Goal: Transaction & Acquisition: Obtain resource

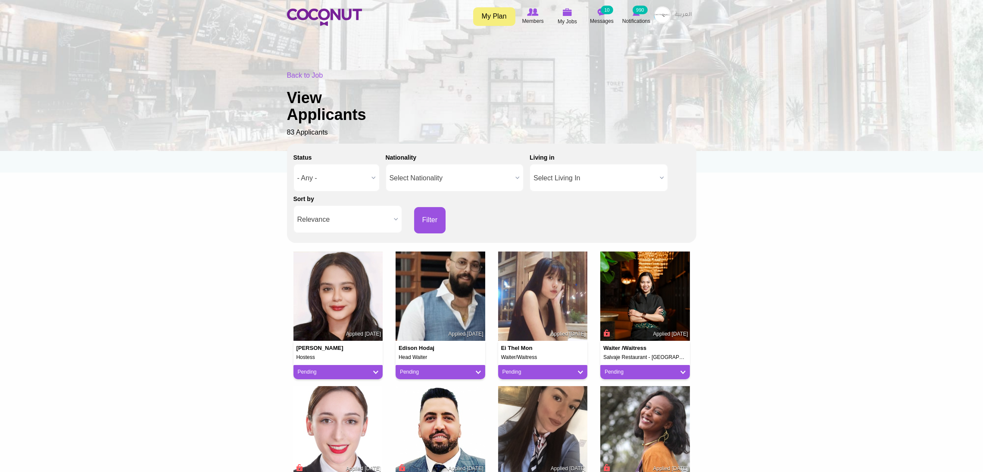
click at [335, 212] on span "Relevance" at bounding box center [343, 220] width 93 height 28
click at [316, 16] on img at bounding box center [324, 17] width 75 height 17
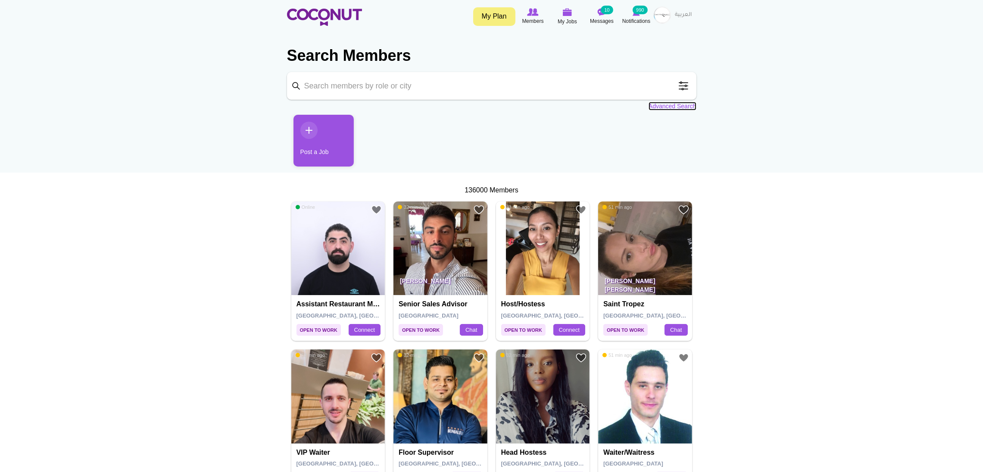
click at [676, 106] on link "Advanced Search" at bounding box center [673, 106] width 48 height 9
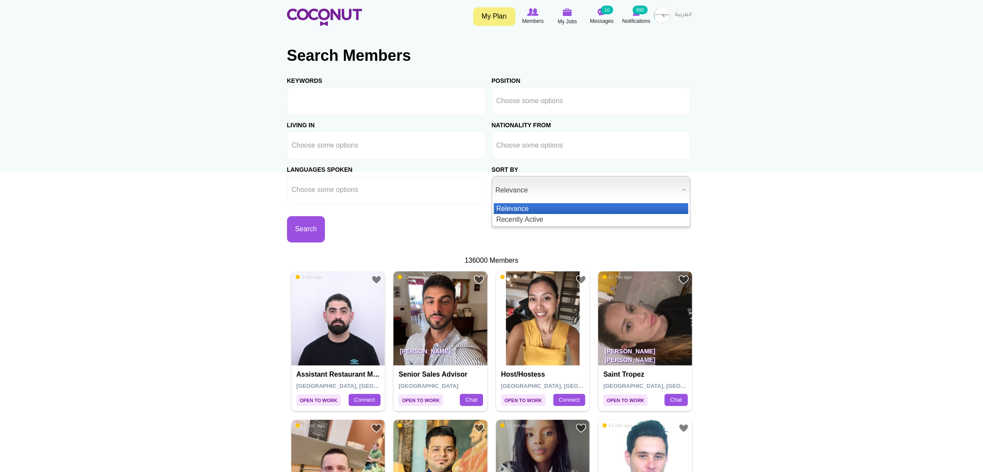
click at [515, 193] on span "Relevance" at bounding box center [587, 190] width 183 height 28
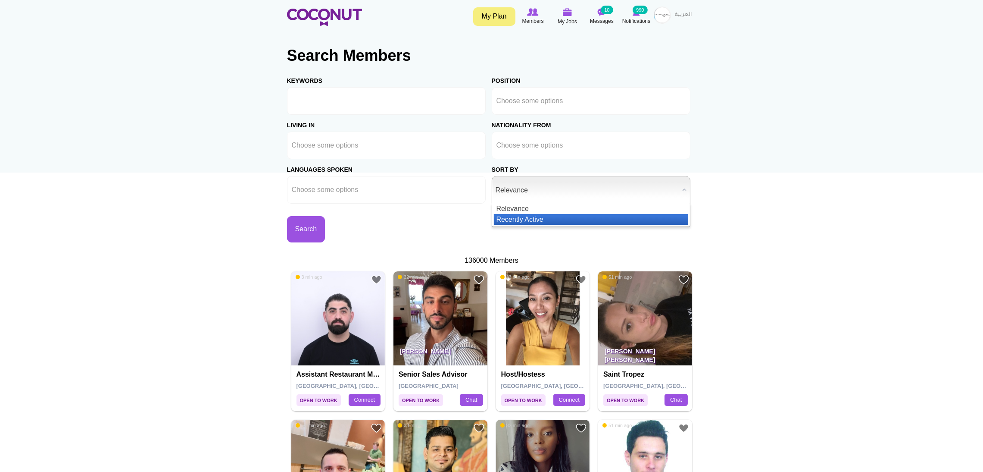
click at [534, 217] on li "Recently Active" at bounding box center [591, 219] width 194 height 11
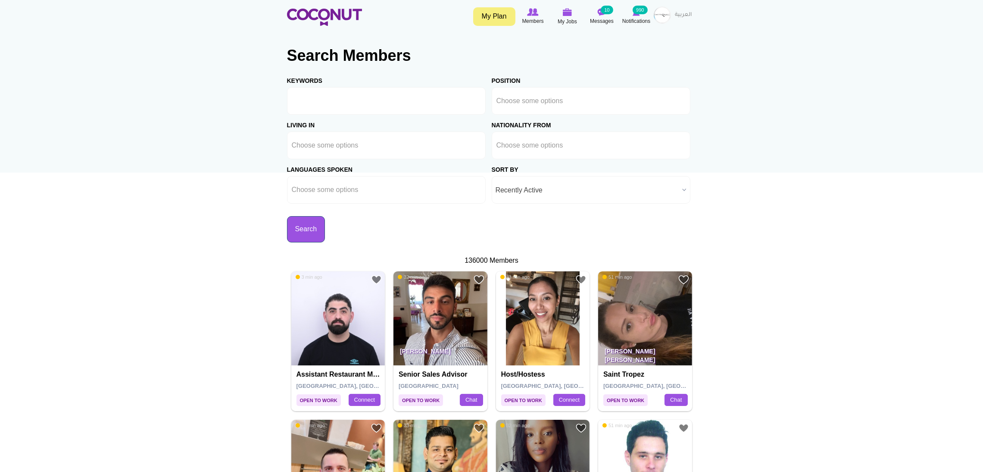
click at [325, 226] on button "Search" at bounding box center [306, 229] width 38 height 26
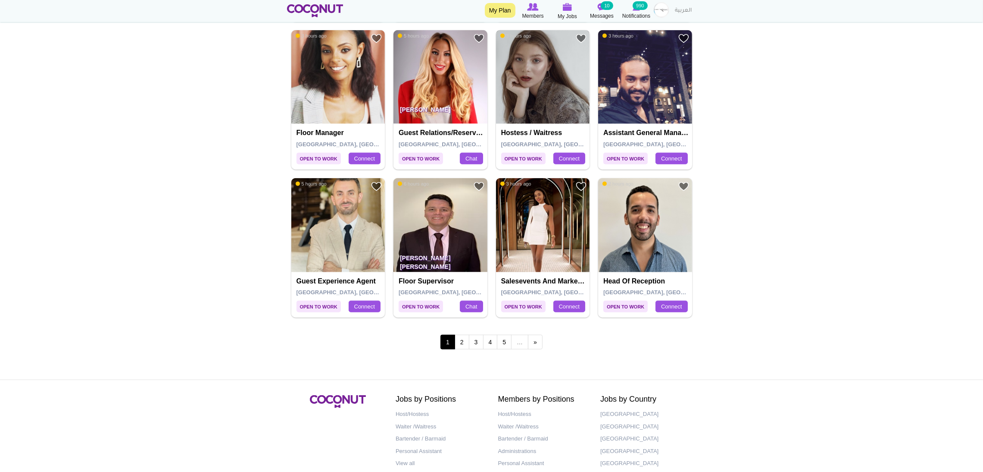
scroll to position [1502, 0]
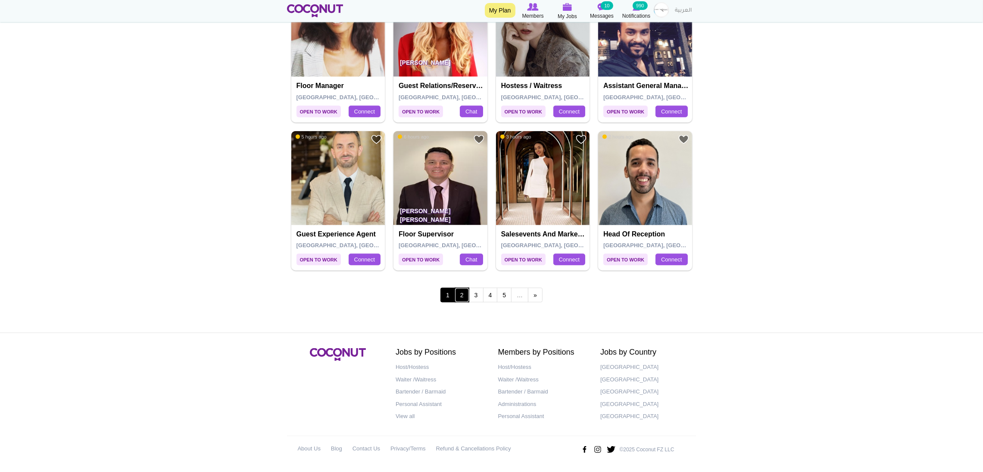
click at [461, 297] on link "2" at bounding box center [462, 295] width 15 height 15
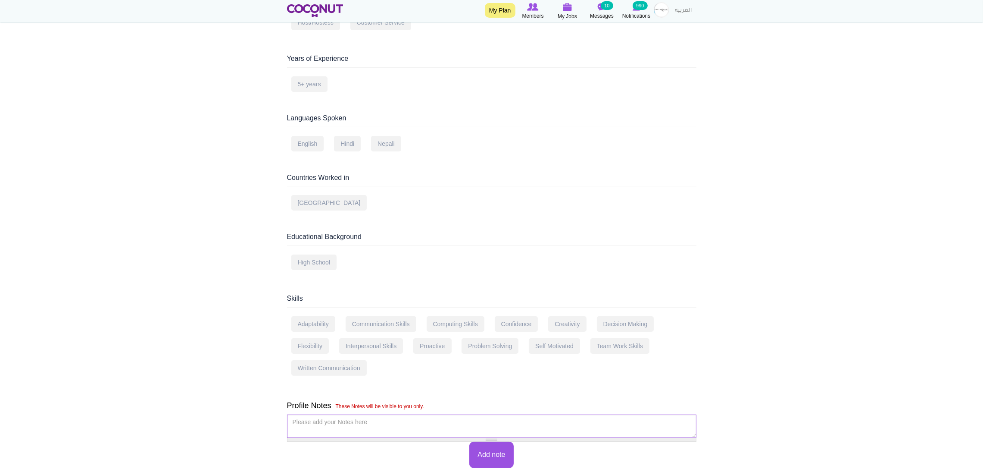
scroll to position [259, 0]
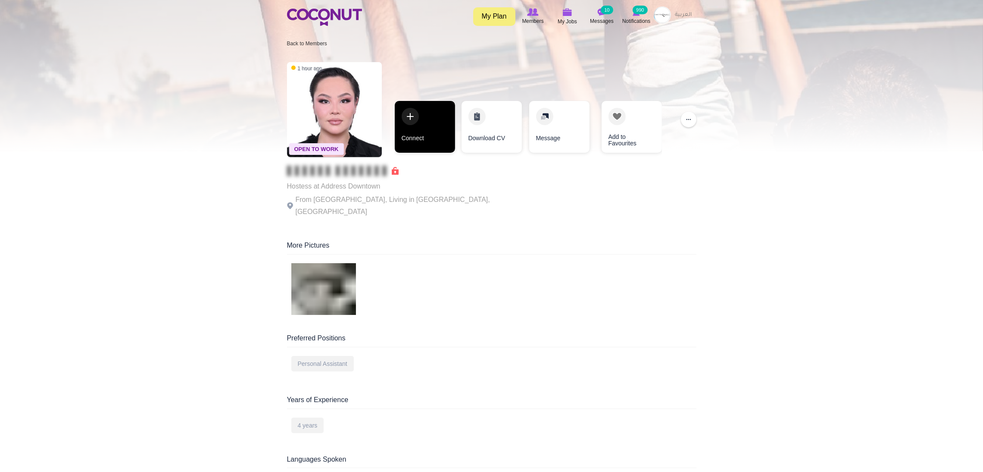
click at [443, 133] on link "Connect" at bounding box center [425, 127] width 60 height 52
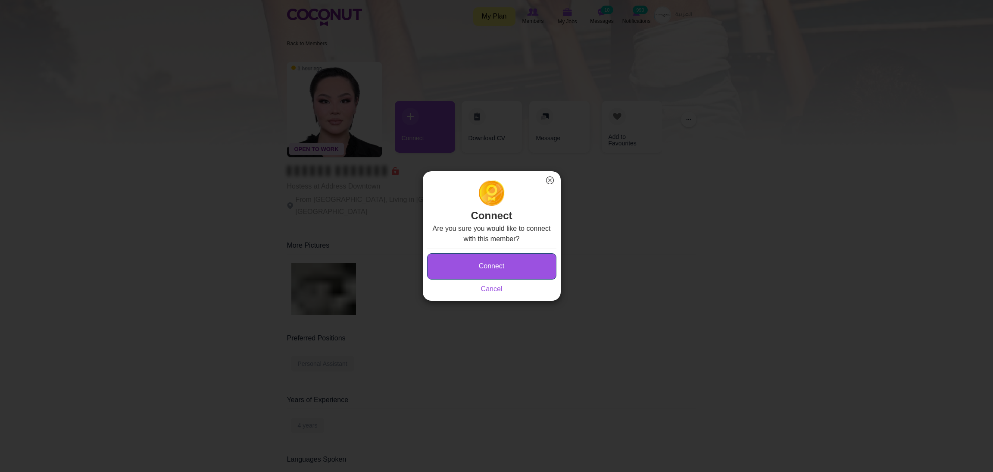
click at [474, 267] on button "Connect" at bounding box center [491, 266] width 129 height 26
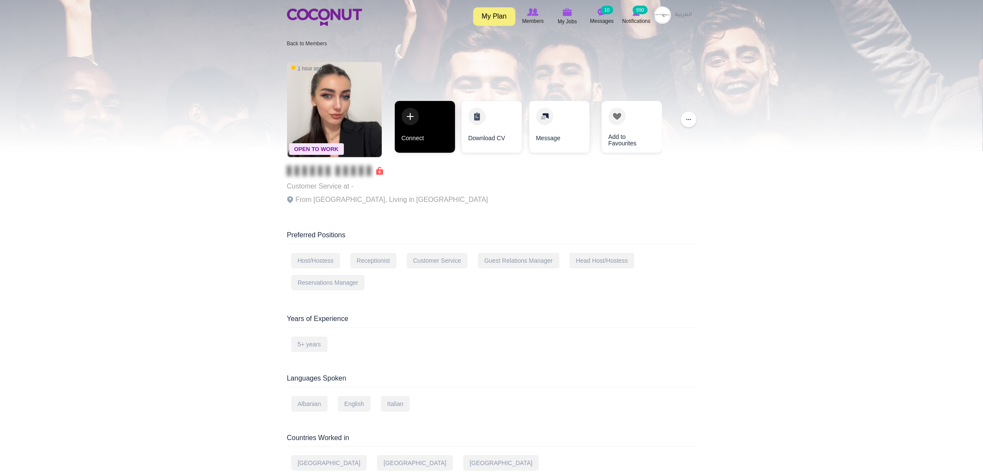
click at [441, 113] on link "Connect" at bounding box center [425, 127] width 60 height 52
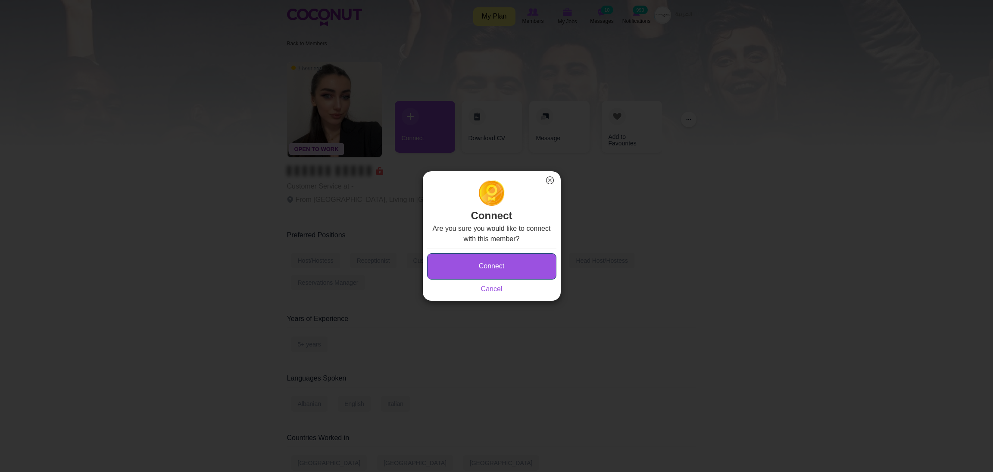
click at [460, 262] on button "Connect" at bounding box center [491, 266] width 129 height 26
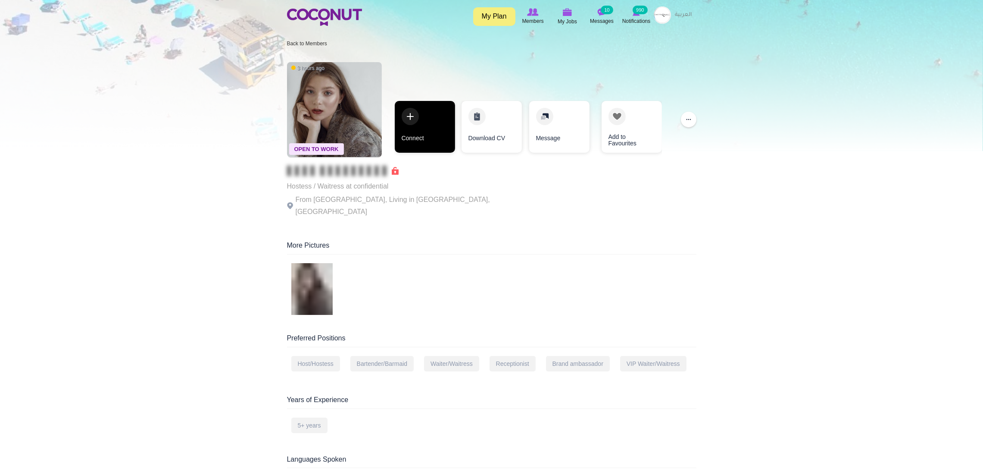
click at [412, 113] on link "Connect" at bounding box center [425, 127] width 60 height 52
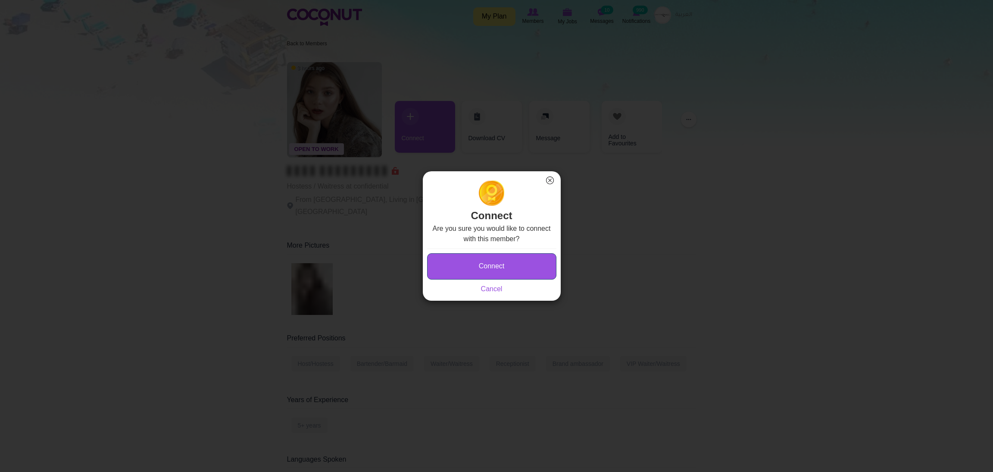
click at [461, 266] on button "Connect" at bounding box center [491, 266] width 129 height 26
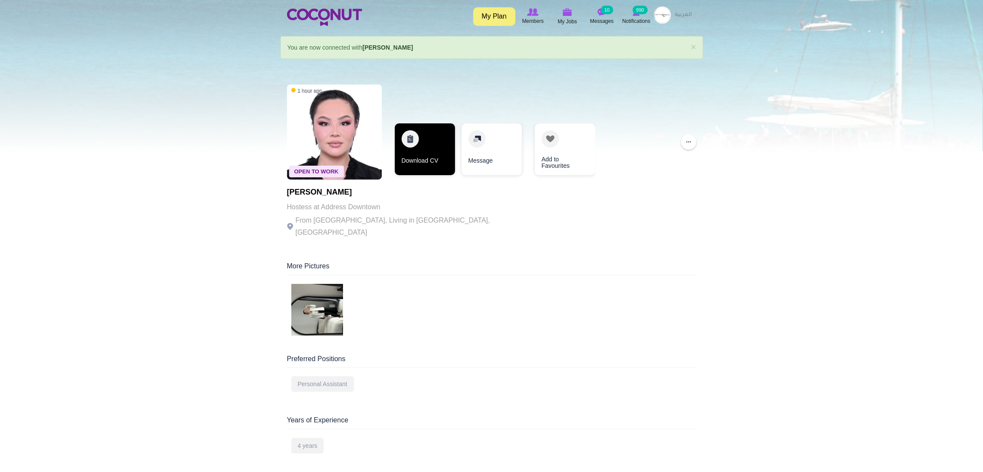
click at [408, 154] on link "Download CV" at bounding box center [425, 149] width 60 height 52
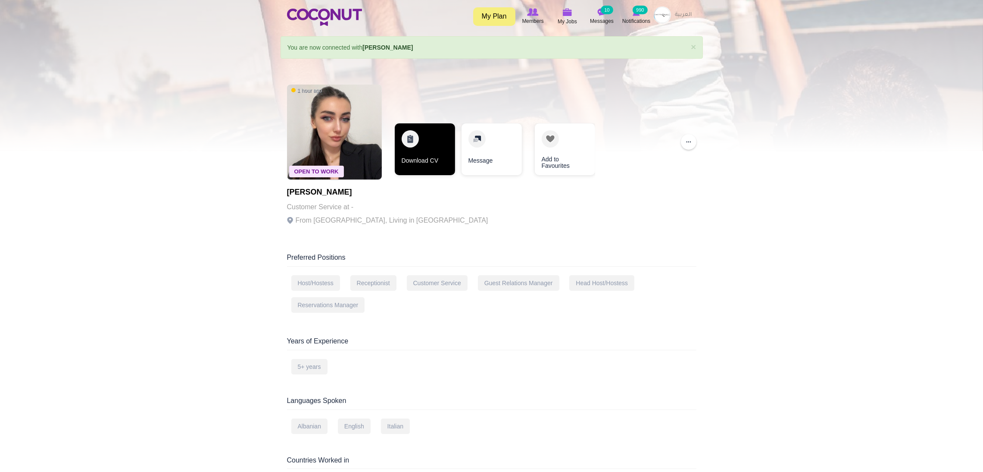
click at [438, 158] on link "Download CV" at bounding box center [425, 149] width 60 height 52
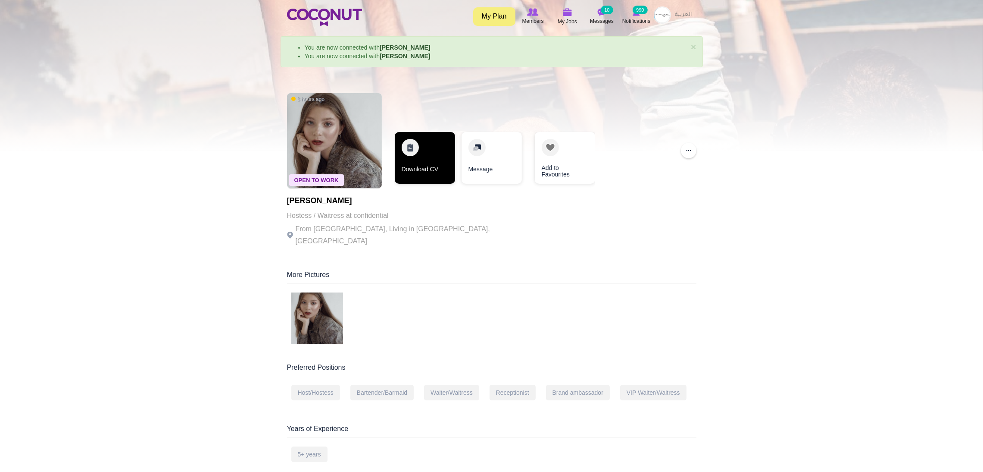
click at [414, 150] on link "Download CV" at bounding box center [425, 158] width 60 height 52
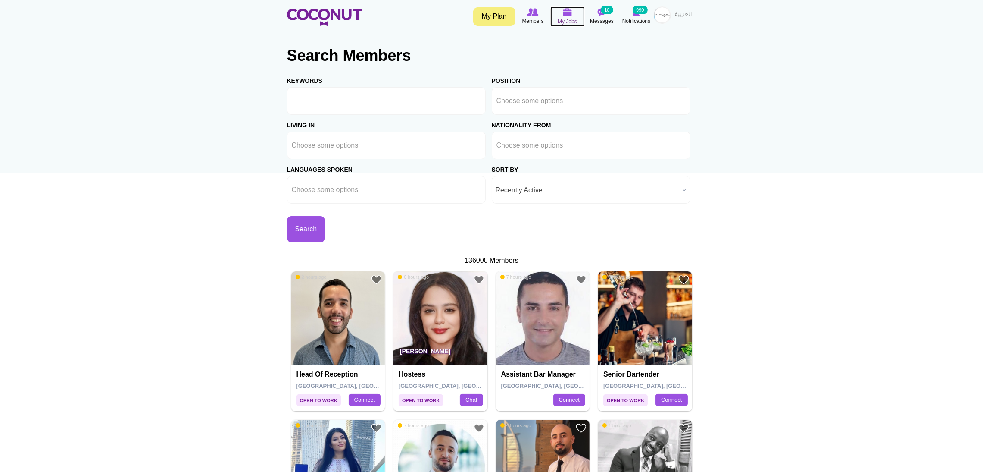
click at [562, 14] on icon at bounding box center [567, 12] width 33 height 10
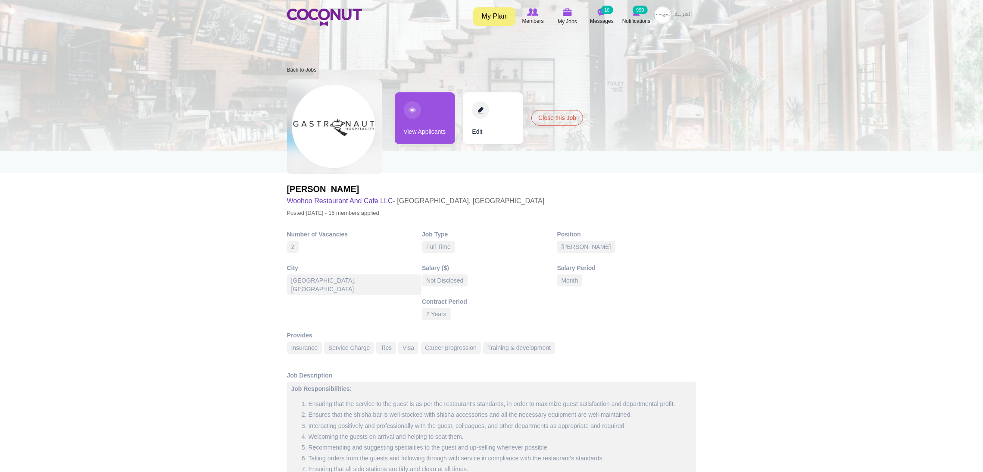
click at [416, 122] on link "View Applicants" at bounding box center [425, 118] width 60 height 52
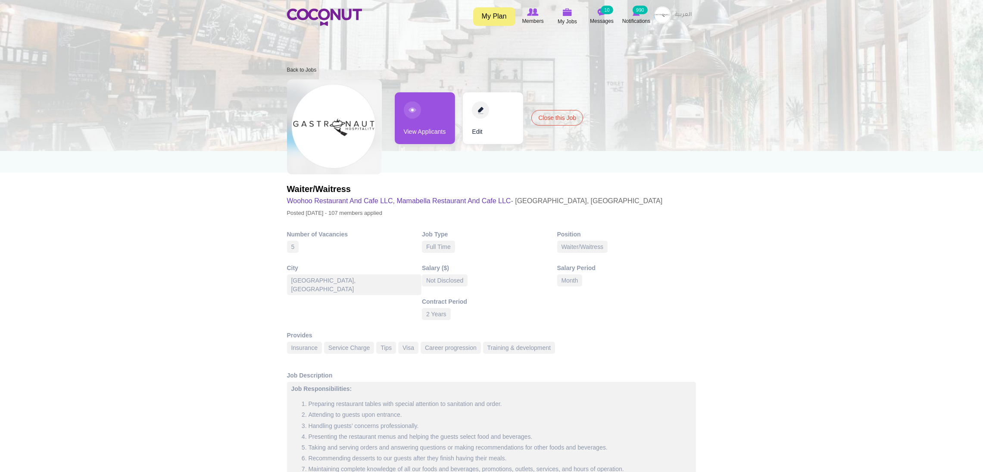
click at [429, 107] on link "View Applicants" at bounding box center [425, 118] width 60 height 52
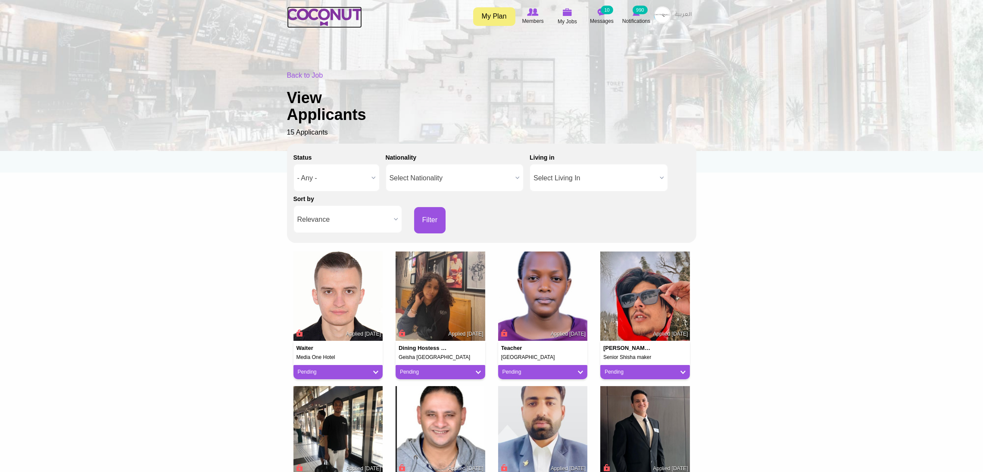
click at [343, 16] on img at bounding box center [324, 17] width 75 height 17
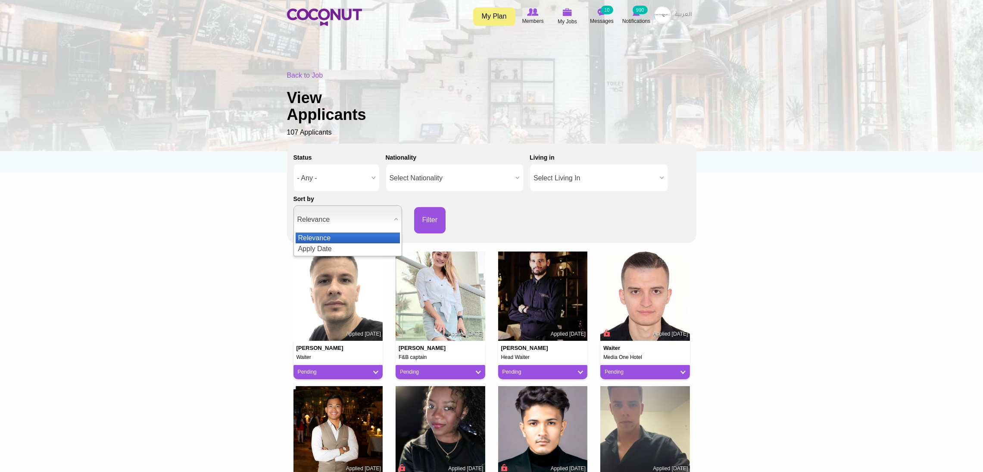
click at [340, 212] on span "Relevance" at bounding box center [343, 220] width 93 height 28
click at [328, 245] on li "Apply Date" at bounding box center [348, 248] width 104 height 11
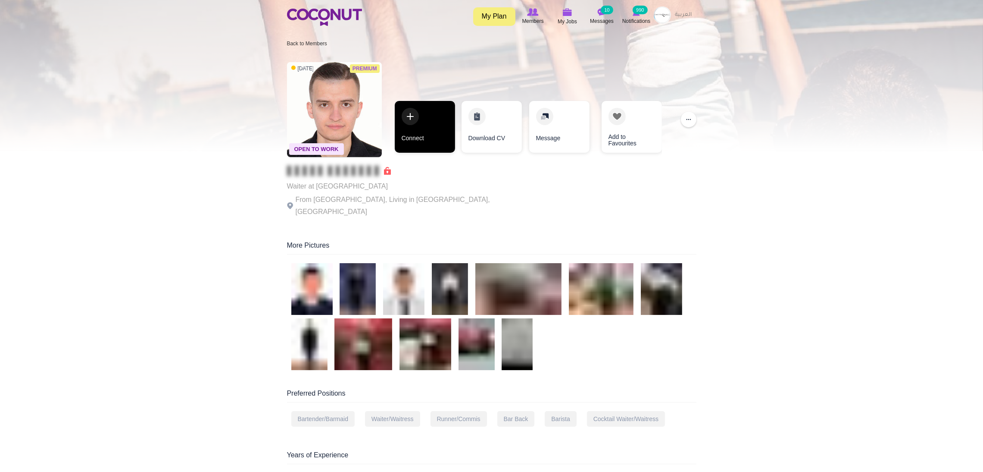
click at [432, 136] on link "Connect" at bounding box center [425, 127] width 60 height 52
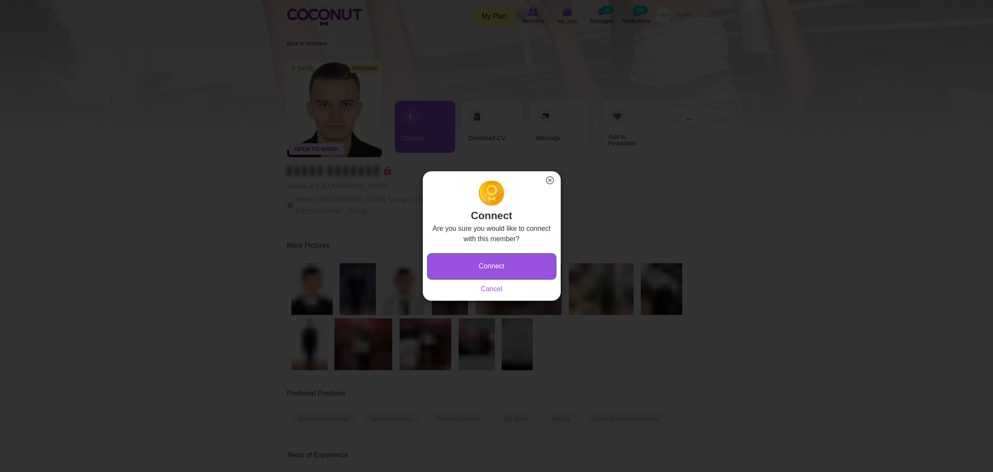
click at [454, 272] on button "Connect" at bounding box center [491, 266] width 129 height 26
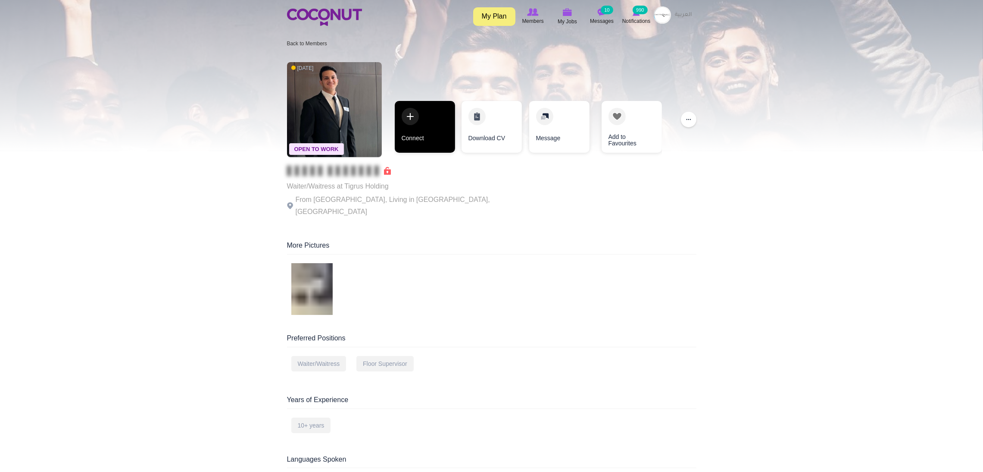
click at [421, 125] on link "Connect" at bounding box center [425, 127] width 60 height 52
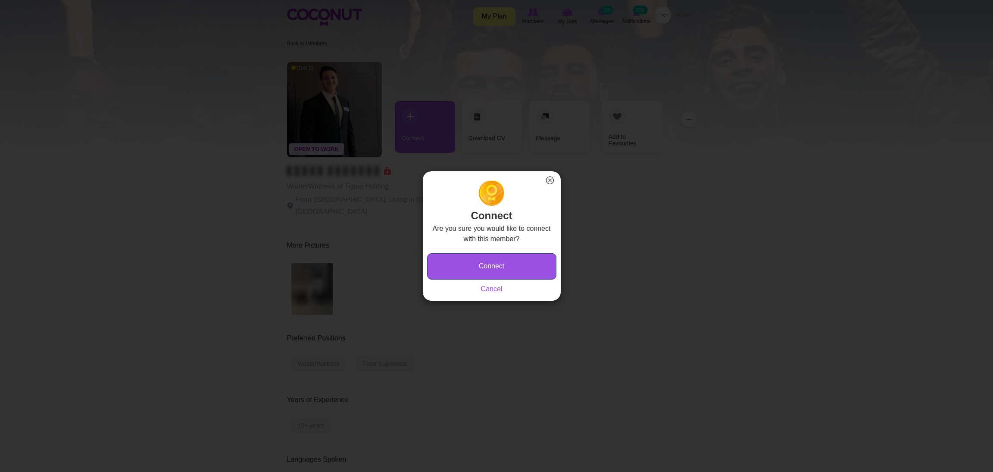
click at [457, 256] on button "Connect" at bounding box center [491, 266] width 129 height 26
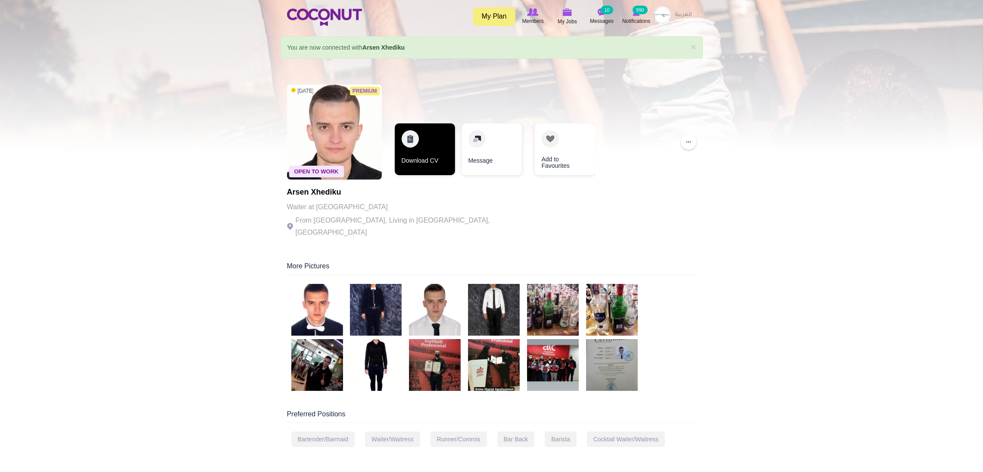
click at [422, 156] on link "Download CV" at bounding box center [425, 149] width 60 height 52
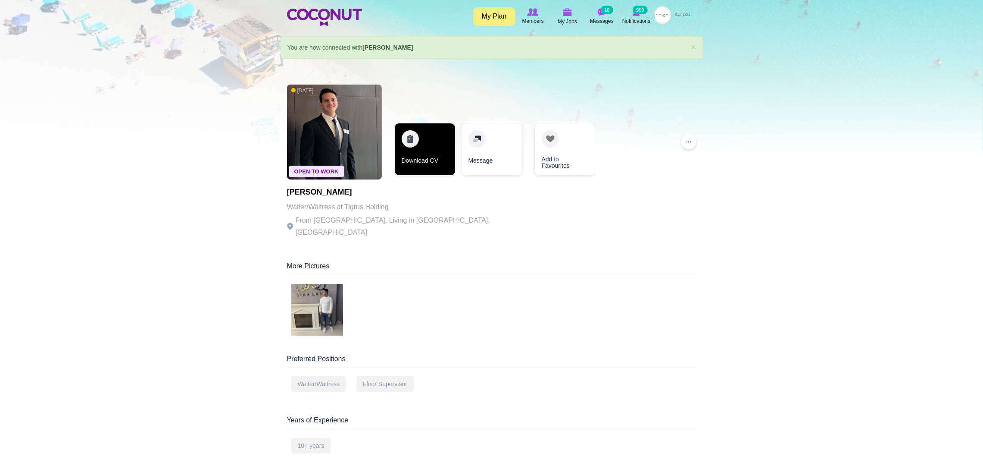
click at [419, 146] on link "Download CV" at bounding box center [425, 149] width 60 height 52
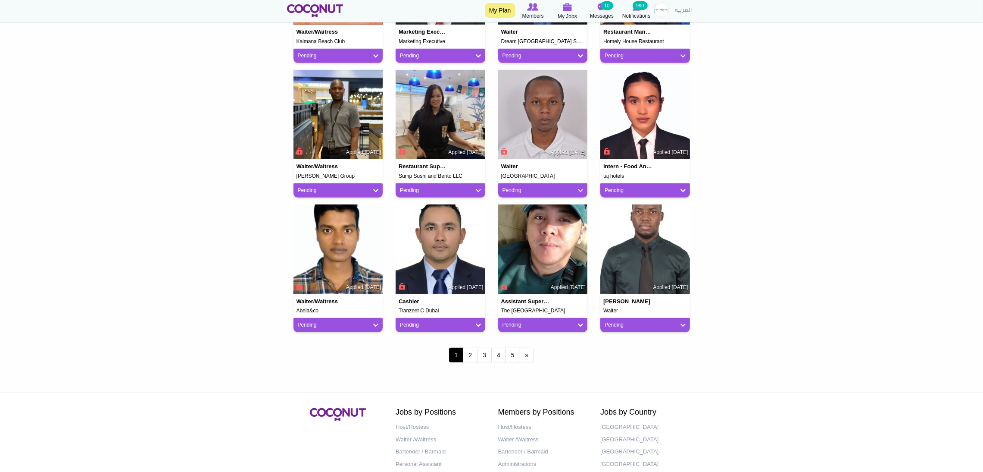
scroll to position [645, 0]
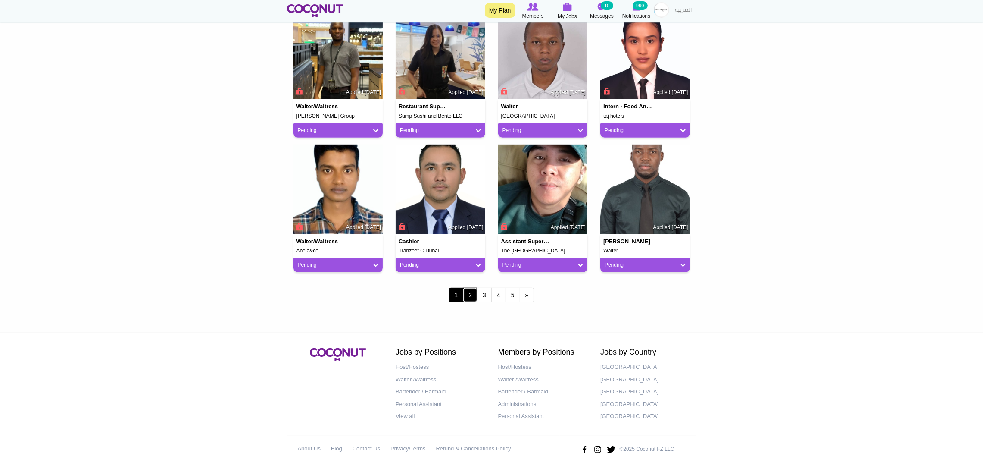
click at [472, 300] on link "2" at bounding box center [470, 295] width 15 height 15
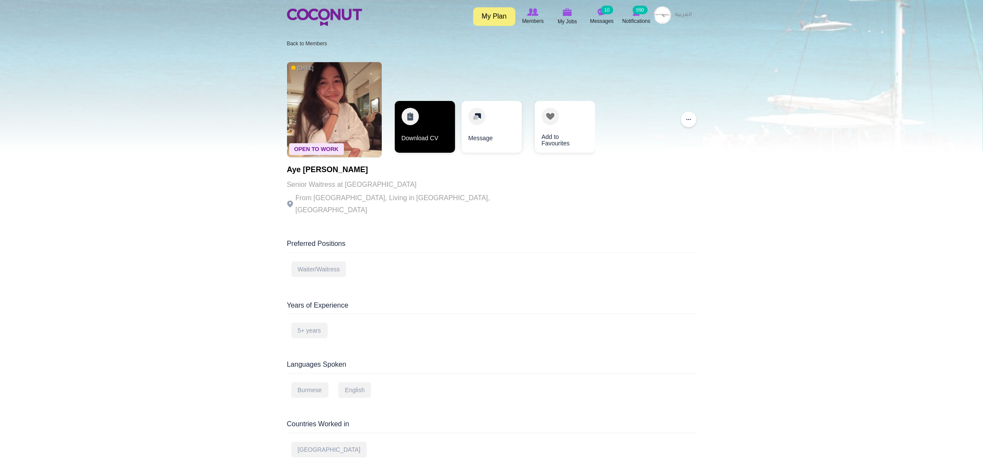
click at [429, 127] on link "Download CV" at bounding box center [425, 127] width 60 height 52
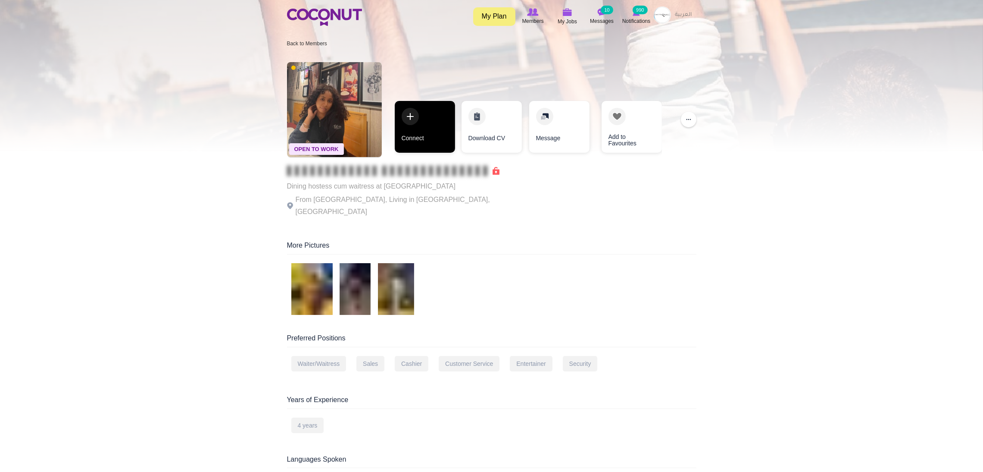
click at [442, 105] on link "Connect" at bounding box center [425, 127] width 60 height 52
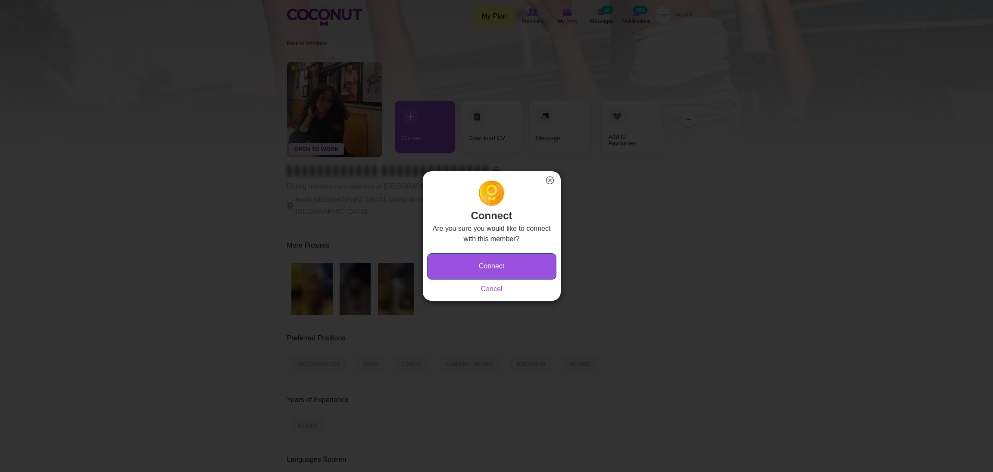
click at [473, 262] on button "Connect" at bounding box center [491, 266] width 129 height 26
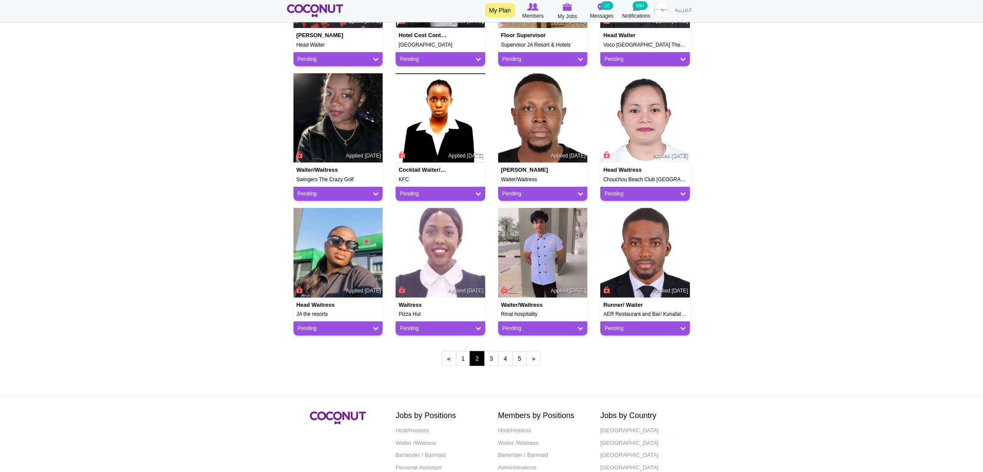
scroll to position [645, 0]
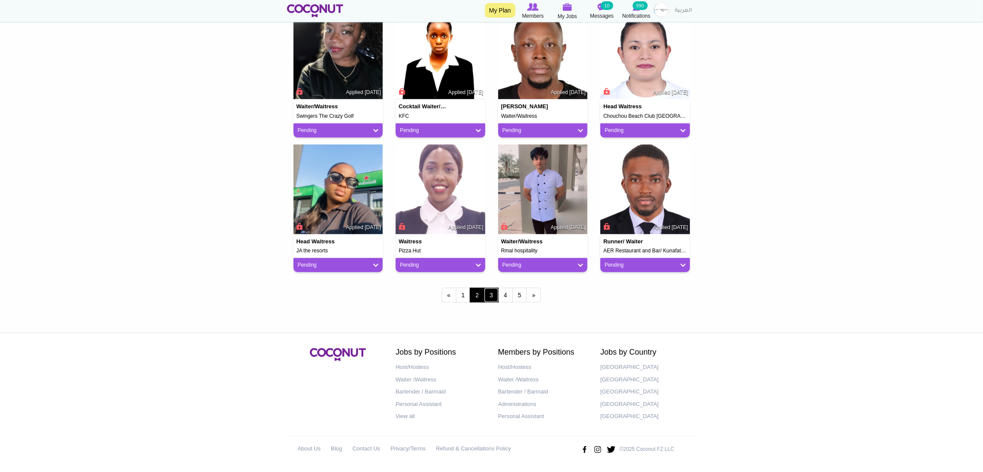
click at [495, 293] on link "3" at bounding box center [491, 295] width 15 height 15
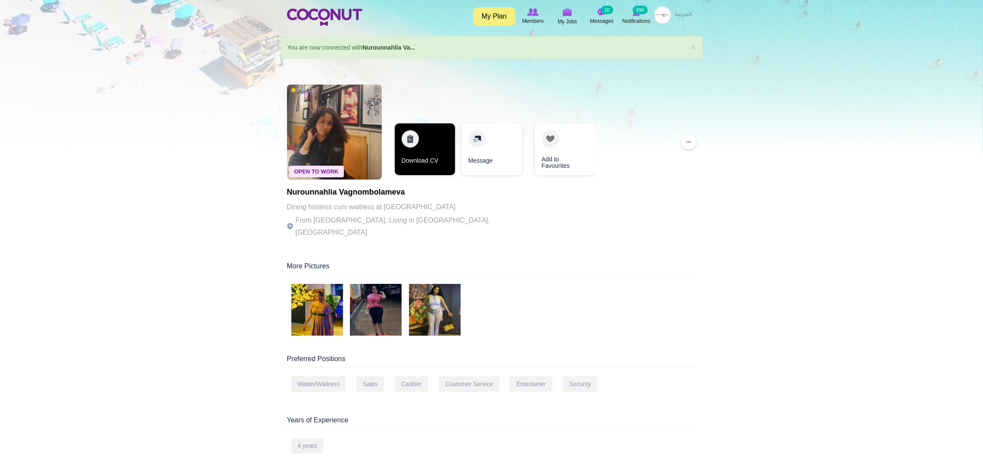
click at [430, 141] on link "Download CV" at bounding box center [425, 149] width 60 height 52
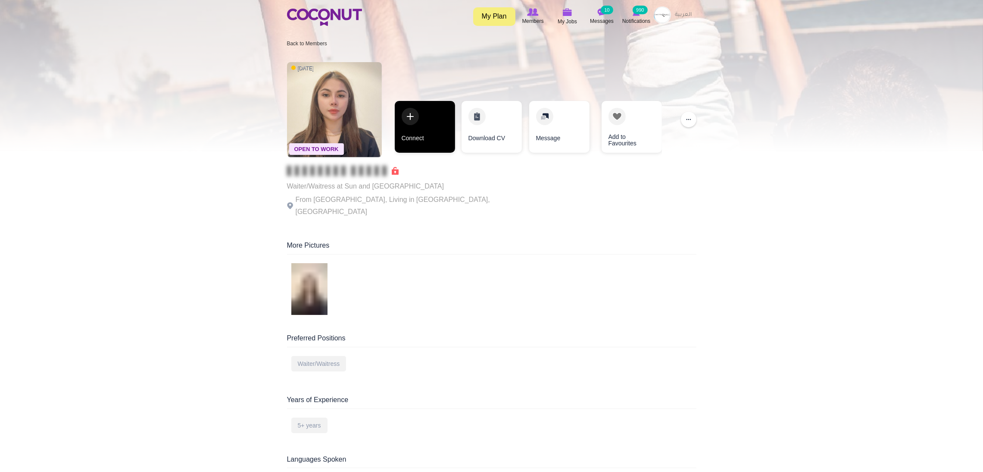
click at [410, 135] on link "Connect" at bounding box center [425, 127] width 60 height 52
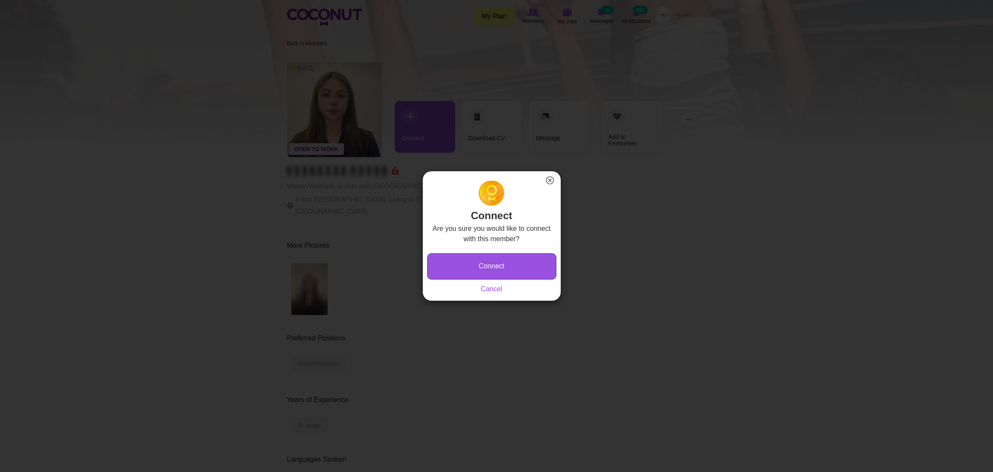
click at [448, 260] on button "Connect" at bounding box center [491, 266] width 129 height 26
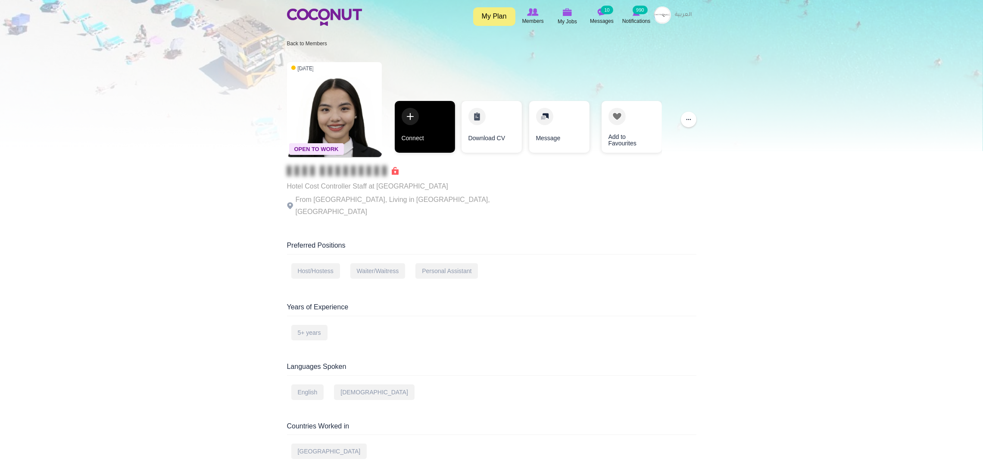
click at [430, 128] on link "Connect" at bounding box center [425, 127] width 60 height 52
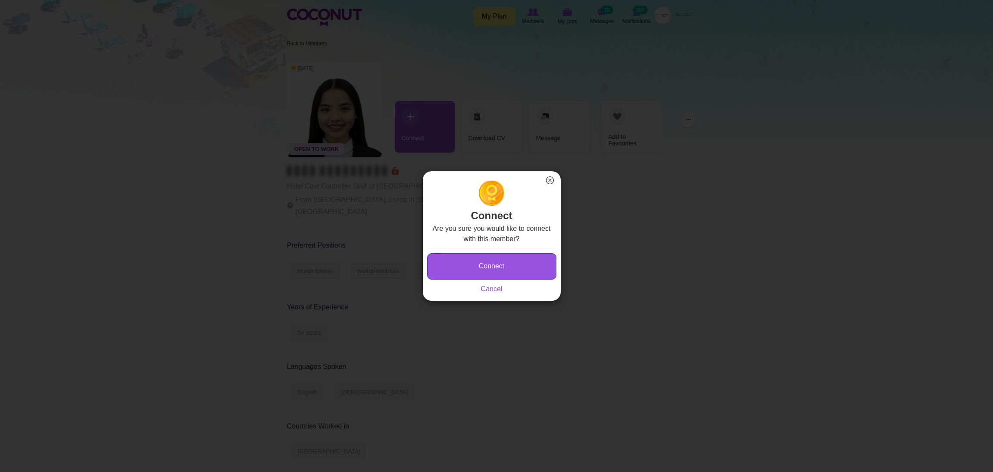
click at [472, 267] on button "Connect" at bounding box center [491, 266] width 129 height 26
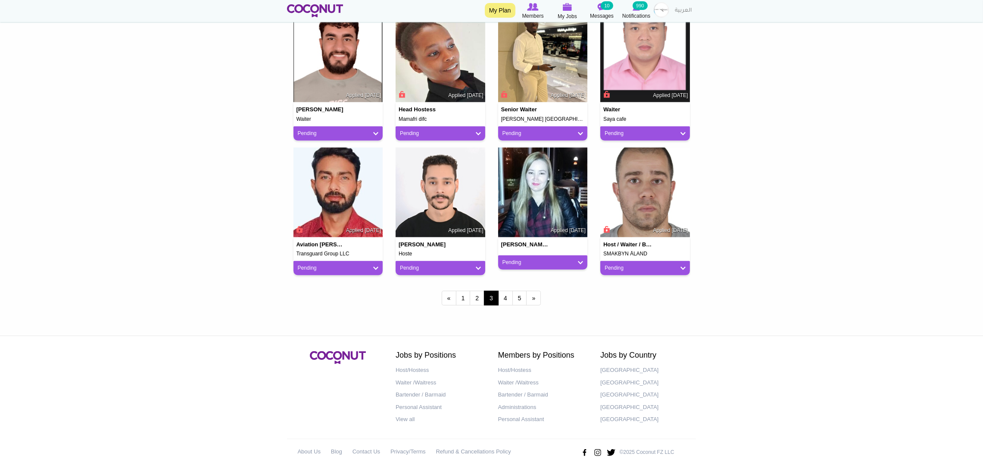
scroll to position [645, 0]
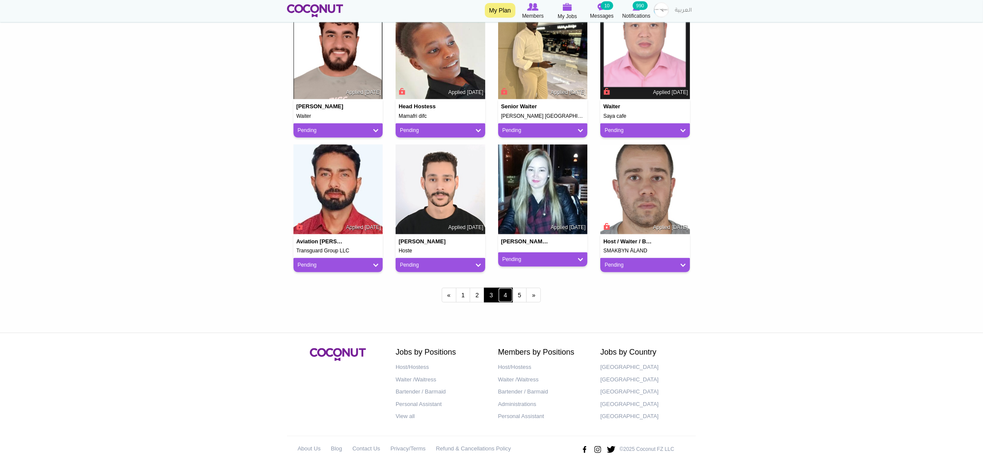
click at [506, 292] on link "4" at bounding box center [505, 295] width 15 height 15
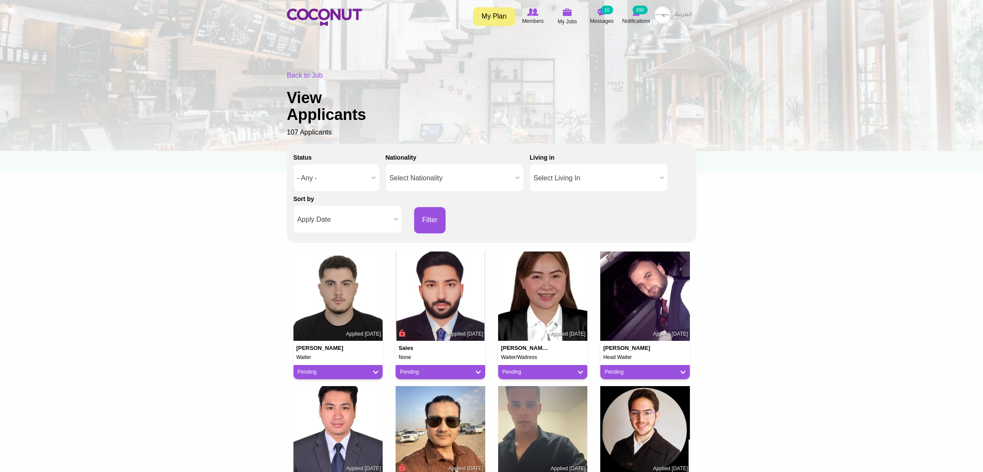
drag, startPoint x: 328, startPoint y: 285, endPoint x: 192, endPoint y: 238, distance: 144.3
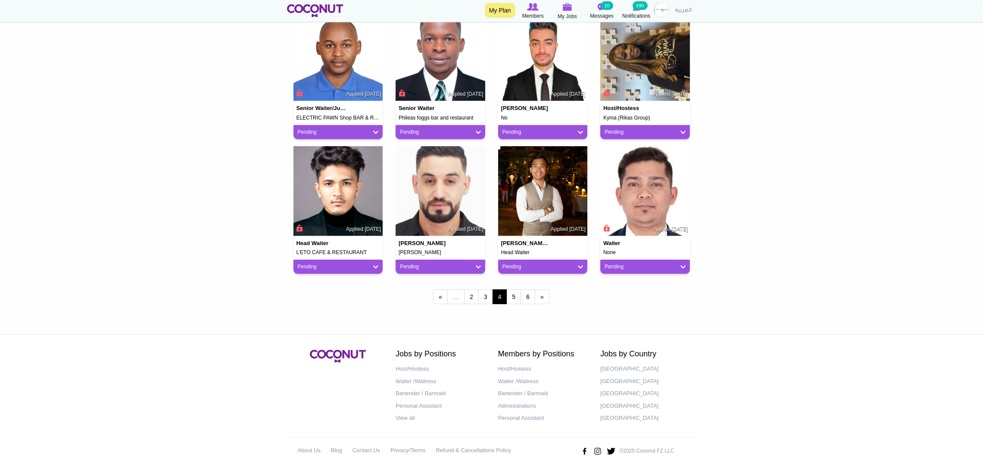
scroll to position [645, 0]
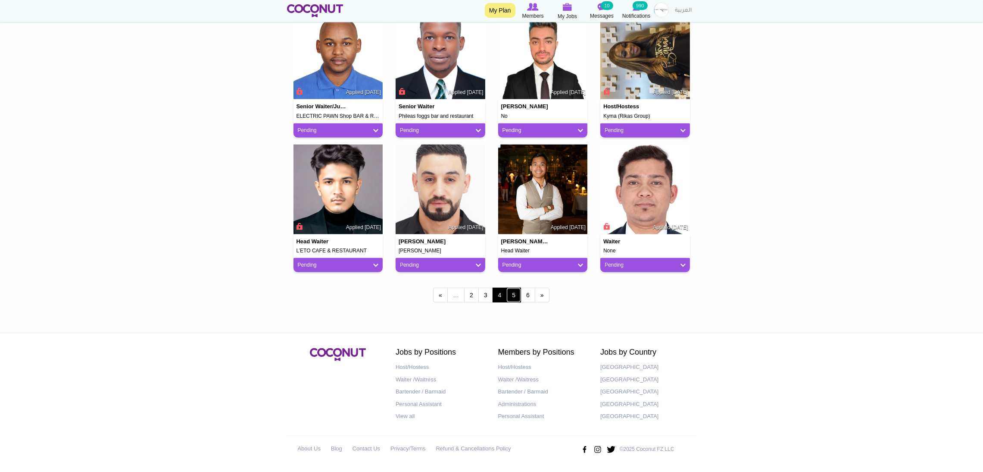
click at [515, 301] on link "5" at bounding box center [514, 295] width 15 height 15
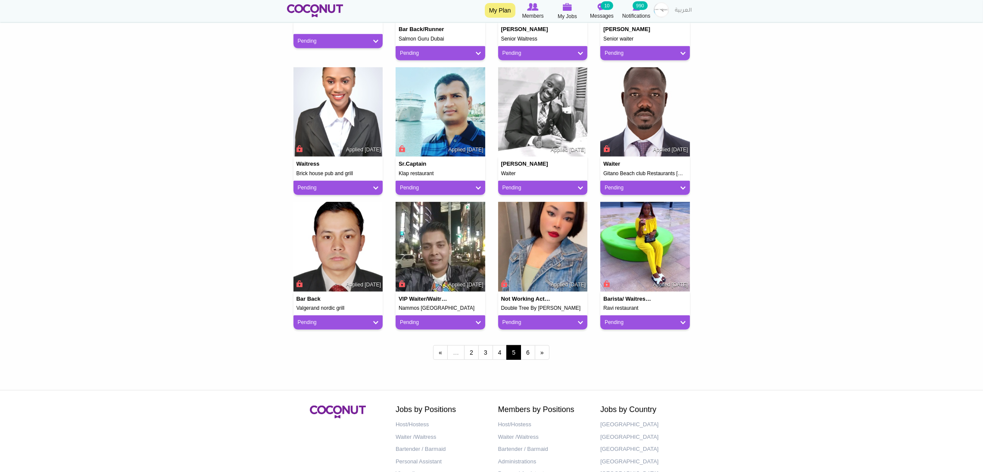
scroll to position [645, 0]
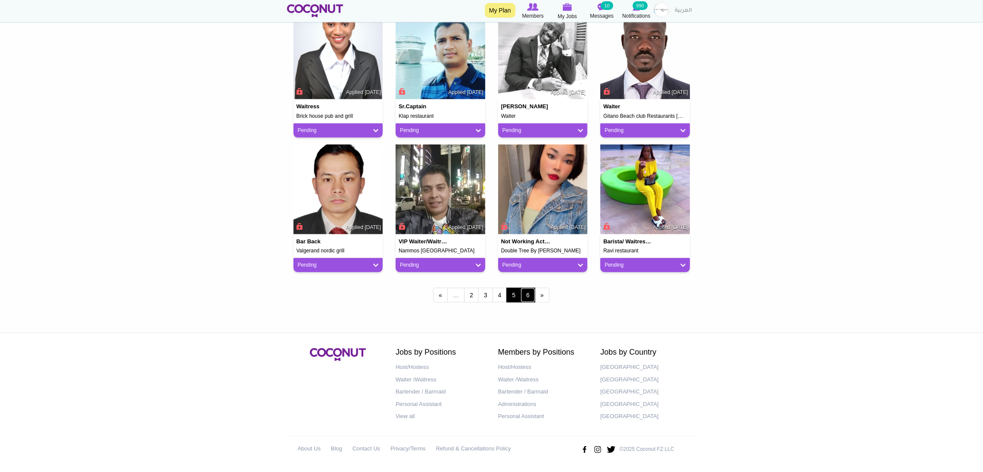
click at [529, 293] on link "6" at bounding box center [528, 295] width 15 height 15
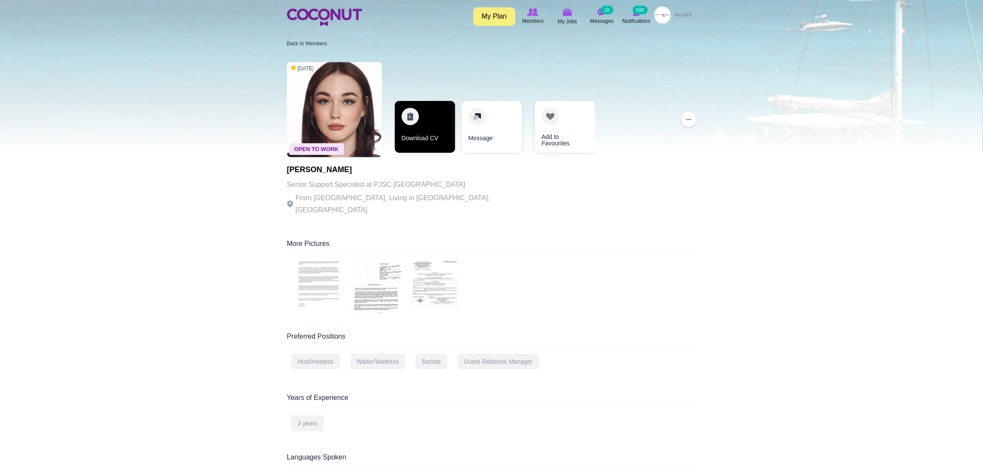
click at [413, 134] on link "Download CV" at bounding box center [425, 127] width 60 height 52
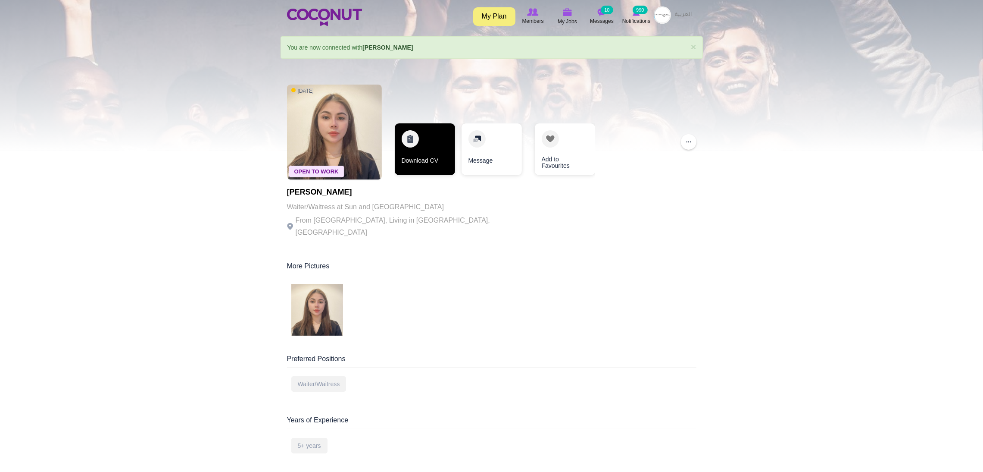
click at [423, 150] on link "Download CV" at bounding box center [425, 149] width 60 height 52
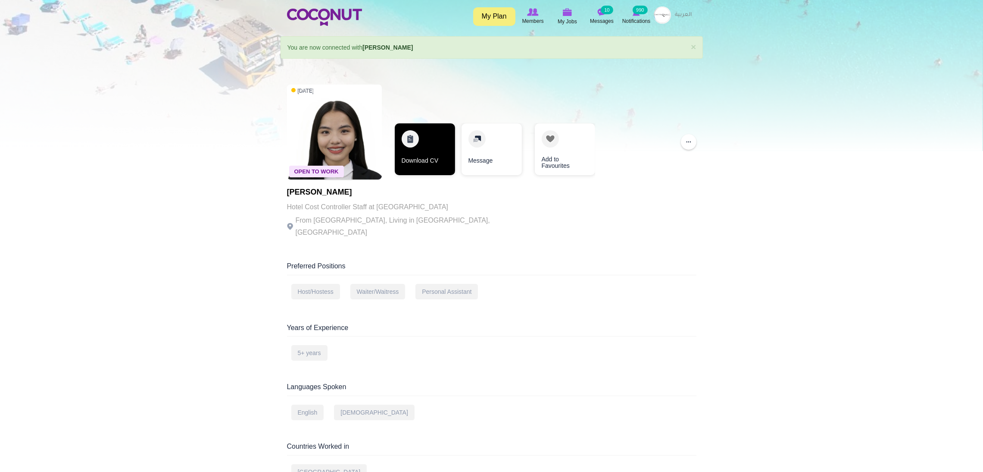
click at [421, 140] on link "Download CV" at bounding box center [425, 149] width 60 height 52
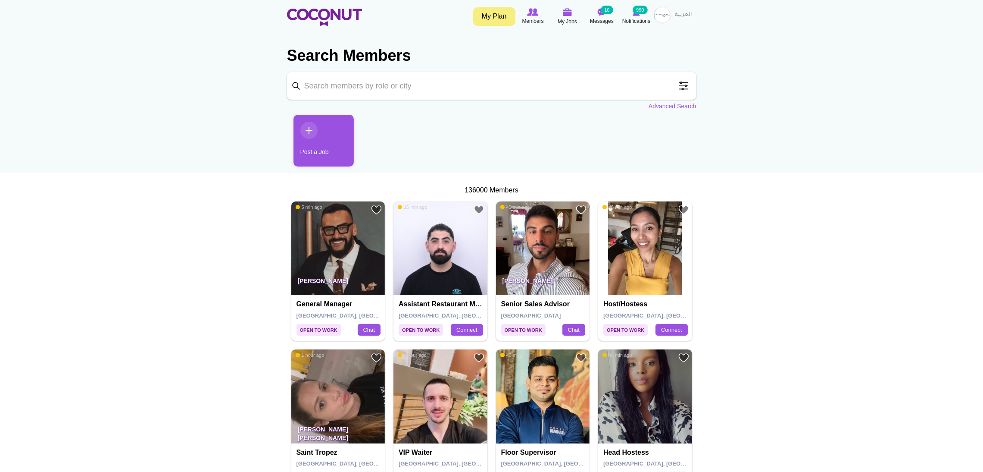
click at [686, 88] on span at bounding box center [683, 85] width 17 height 17
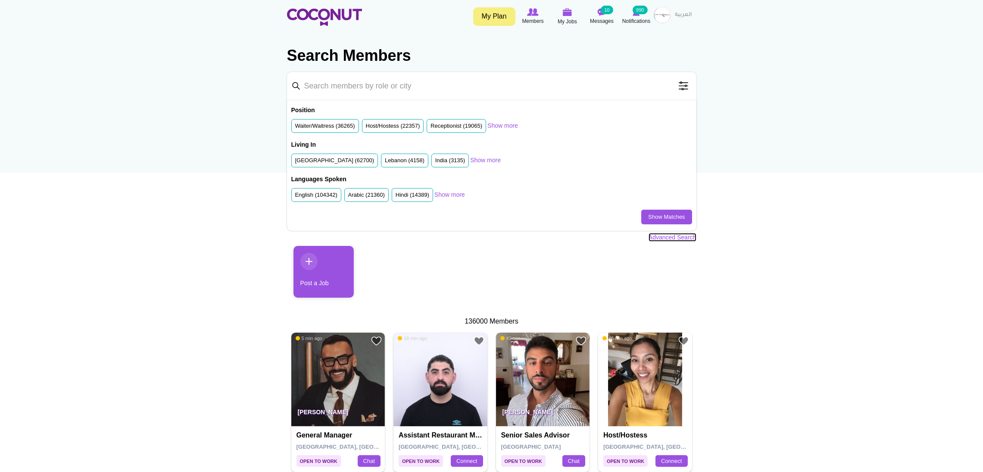
click at [661, 236] on link "Advanced Search" at bounding box center [673, 237] width 48 height 9
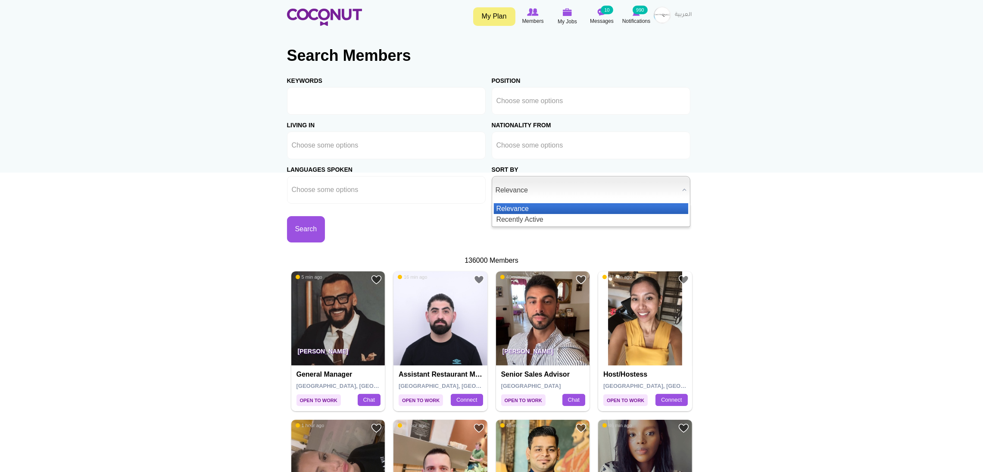
click at [529, 189] on span "Relevance" at bounding box center [587, 190] width 183 height 28
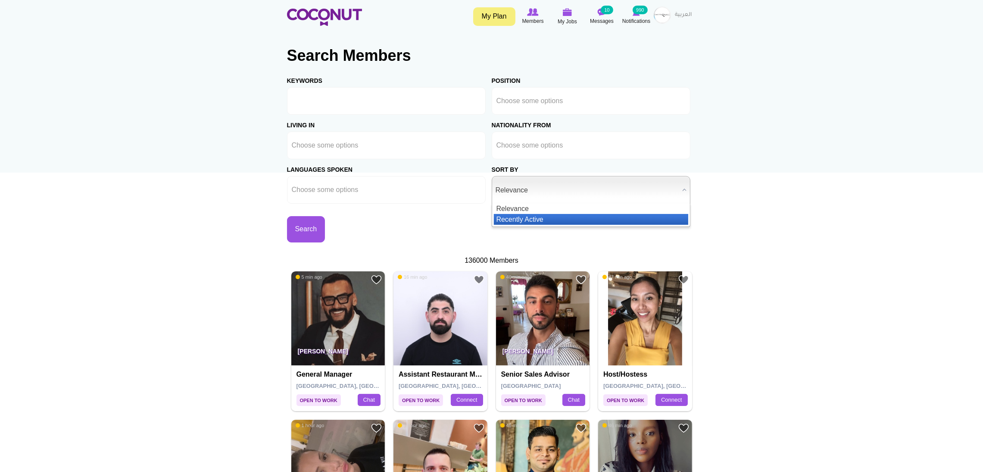
click at [526, 216] on li "Recently Active" at bounding box center [591, 219] width 194 height 11
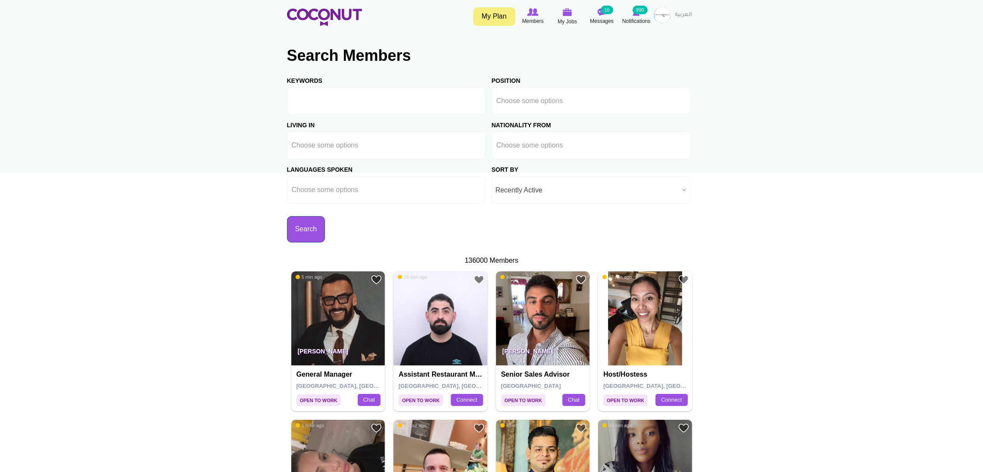
click at [325, 232] on button "Search" at bounding box center [306, 229] width 38 height 26
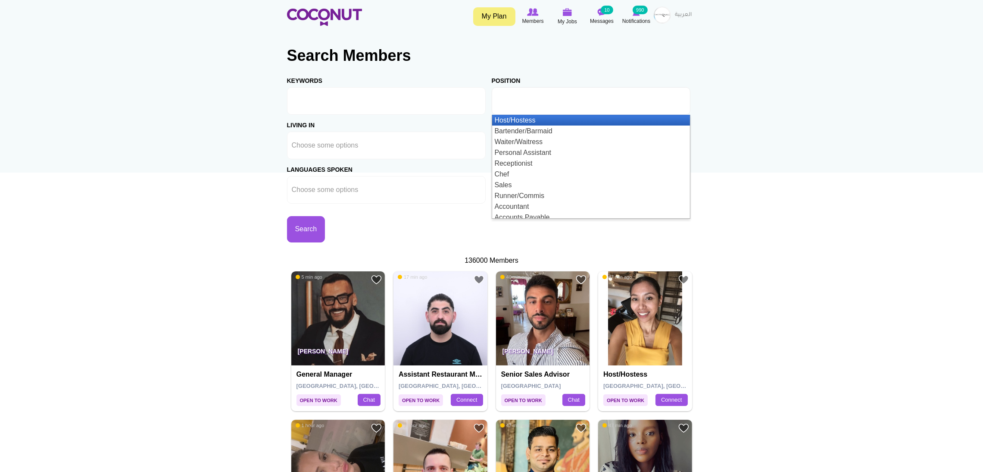
click at [531, 104] on input "text" at bounding box center [536, 101] width 78 height 8
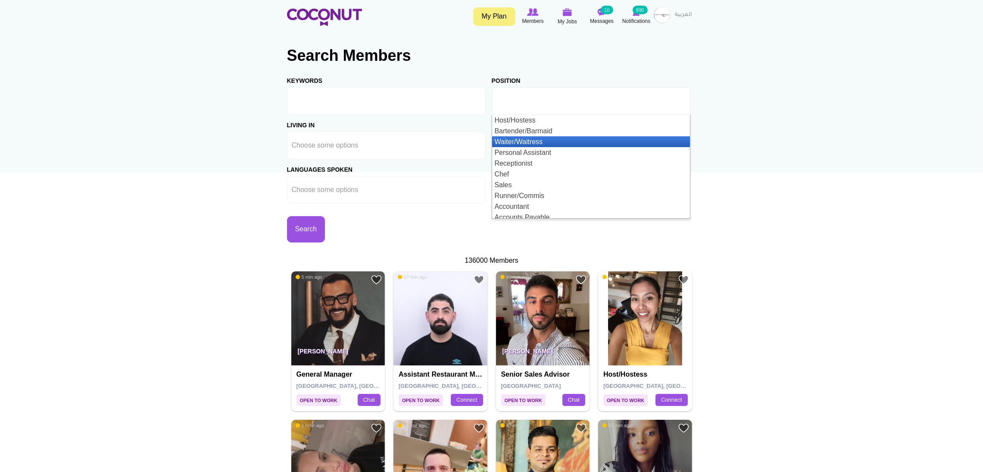
click at [552, 140] on li "Waiter/Waitress" at bounding box center [591, 141] width 198 height 11
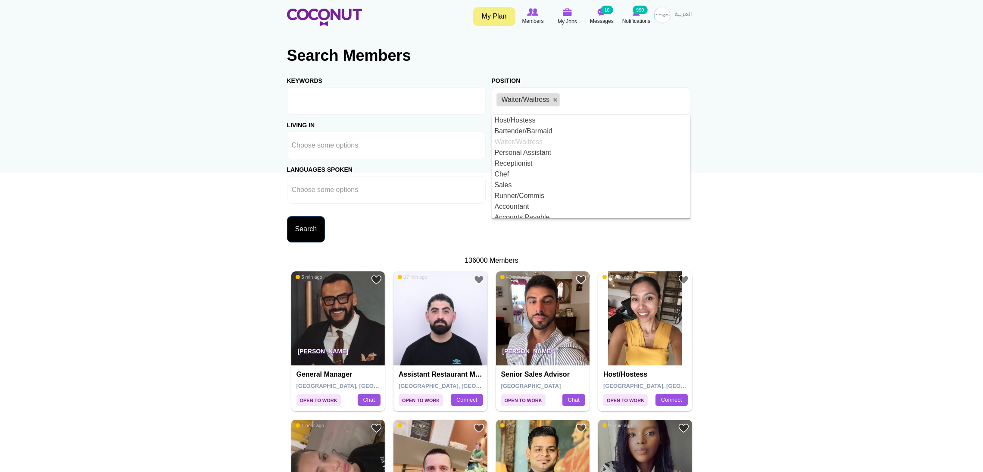
scroll to position [4, 0]
click at [325, 234] on button "Search" at bounding box center [306, 229] width 38 height 26
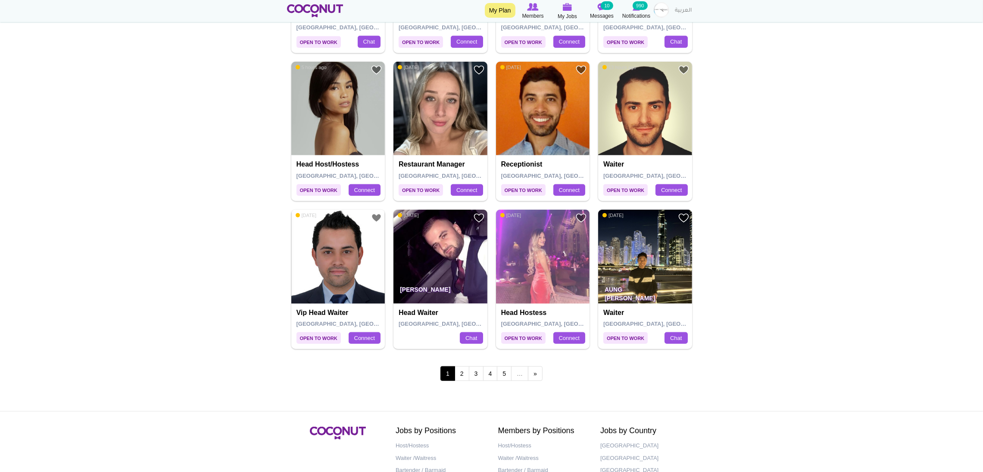
scroll to position [1422, 0]
click at [464, 377] on link "2" at bounding box center [462, 373] width 15 height 15
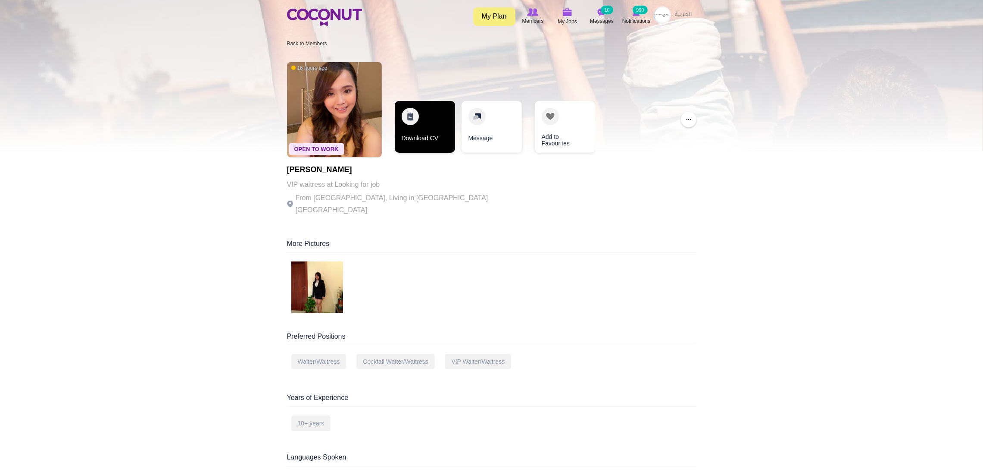
click at [418, 121] on link "Download CV" at bounding box center [425, 127] width 60 height 52
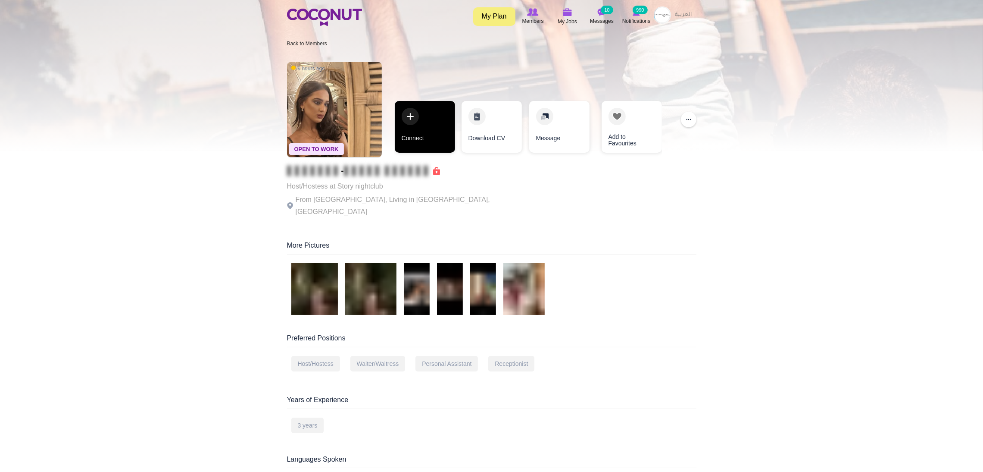
click at [414, 119] on link "Connect" at bounding box center [425, 127] width 60 height 52
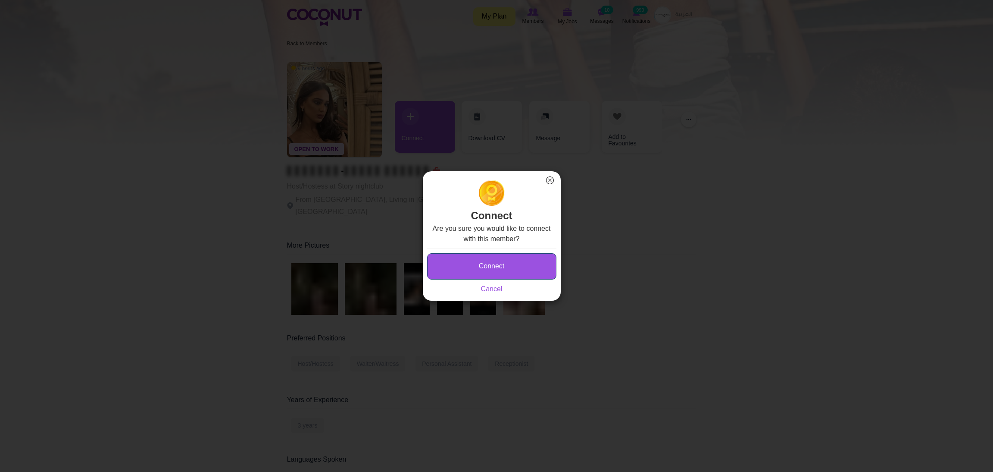
click at [462, 270] on button "Connect" at bounding box center [491, 266] width 129 height 26
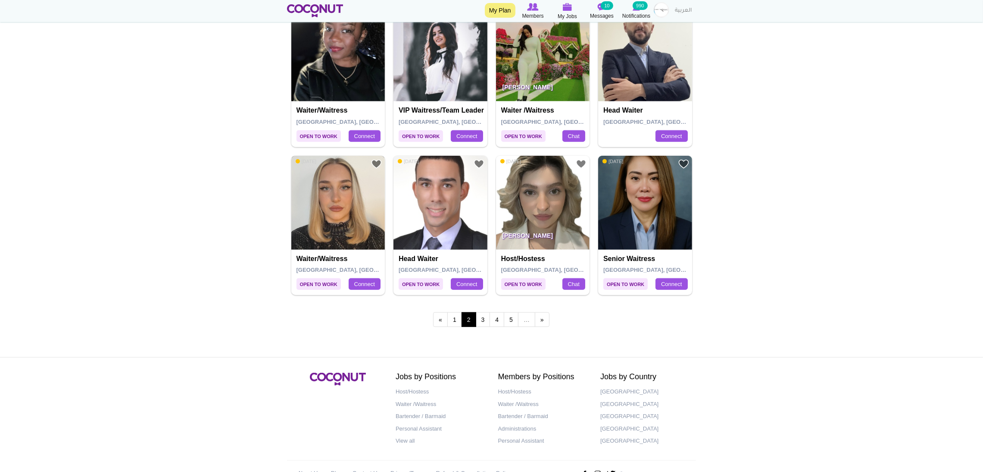
scroll to position [1487, 0]
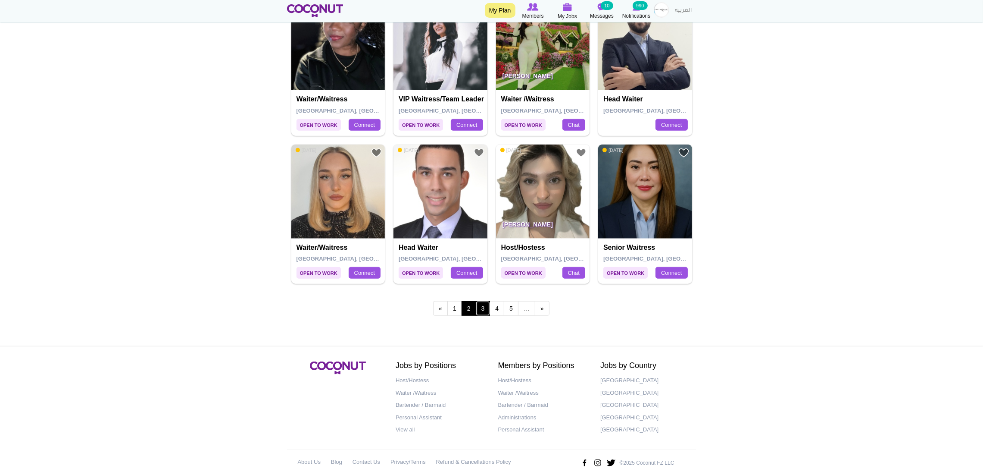
click at [477, 306] on link "3" at bounding box center [483, 308] width 15 height 15
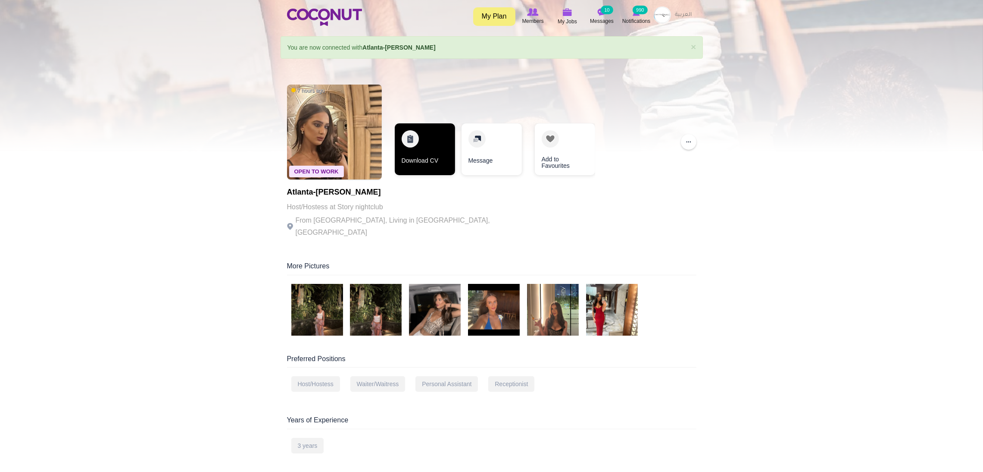
click at [451, 129] on link "Download CV" at bounding box center [425, 149] width 60 height 52
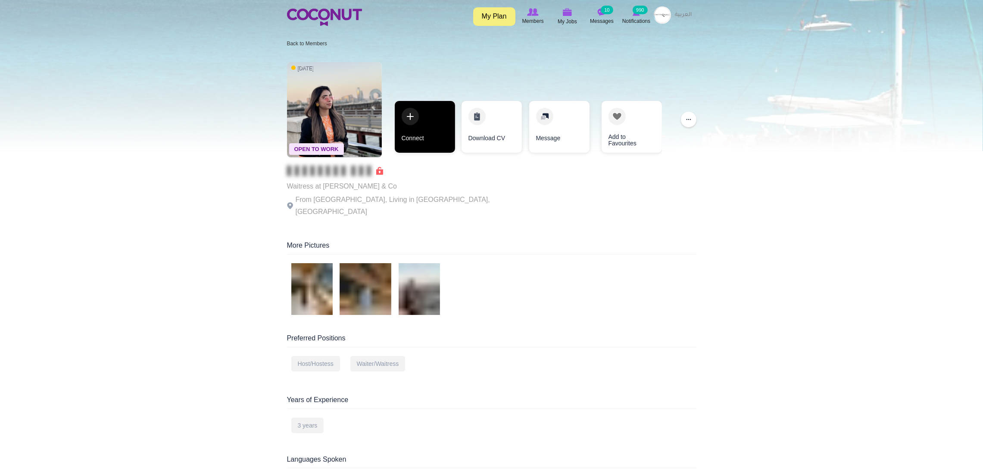
click at [436, 133] on link "Connect" at bounding box center [425, 127] width 60 height 52
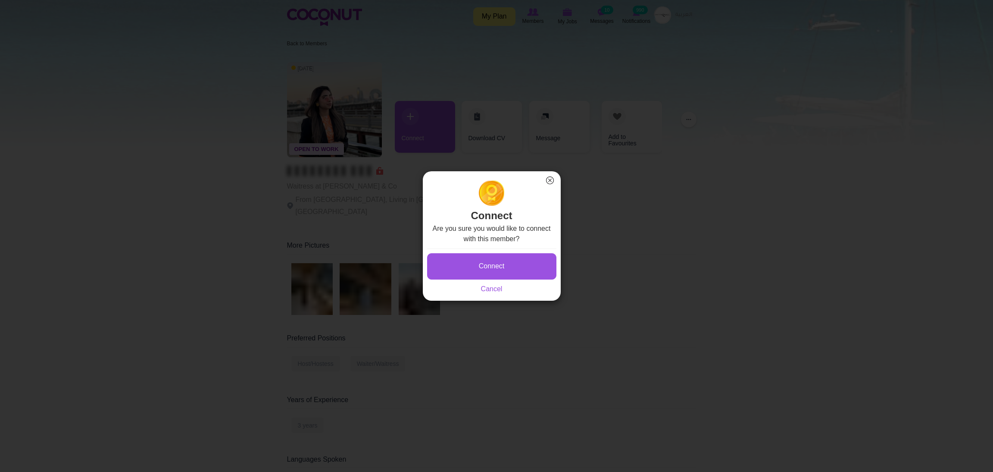
click at [552, 182] on button "×" at bounding box center [550, 180] width 11 height 11
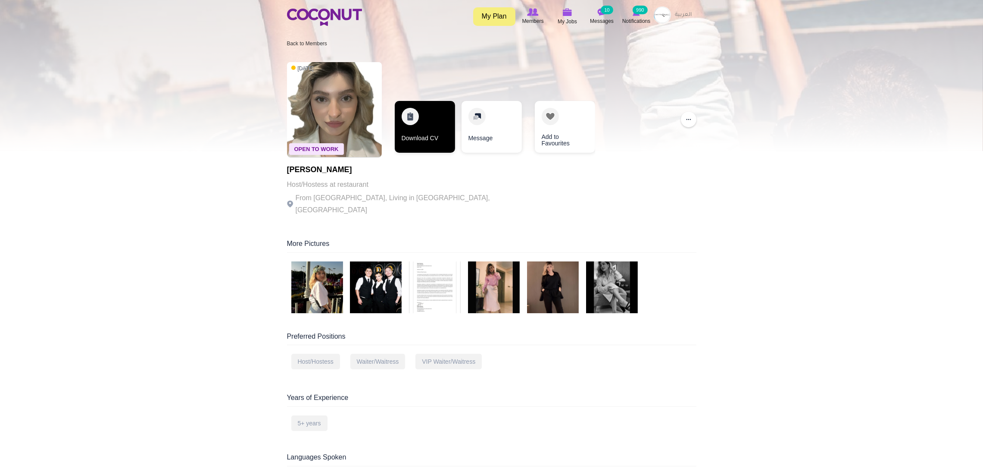
click at [424, 114] on link "Download CV" at bounding box center [425, 127] width 60 height 52
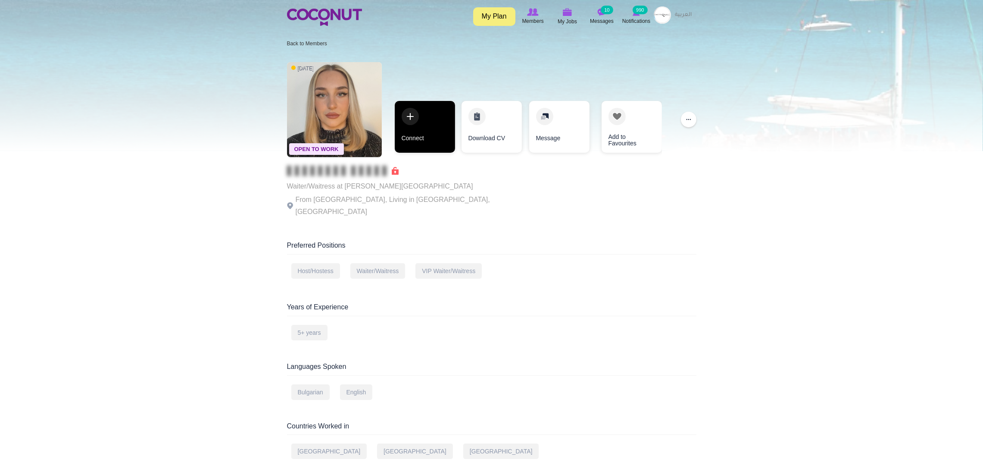
click at [431, 113] on link "Connect" at bounding box center [425, 127] width 60 height 52
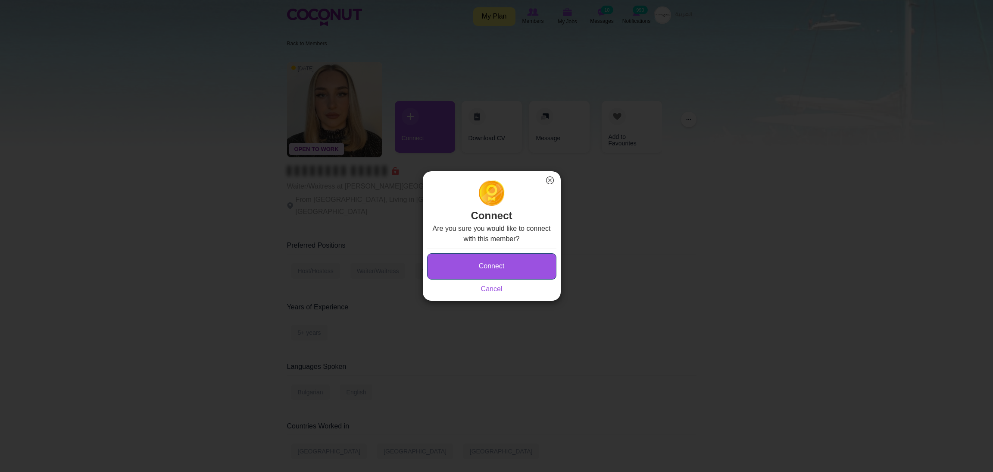
click at [469, 260] on button "Connect" at bounding box center [491, 266] width 129 height 26
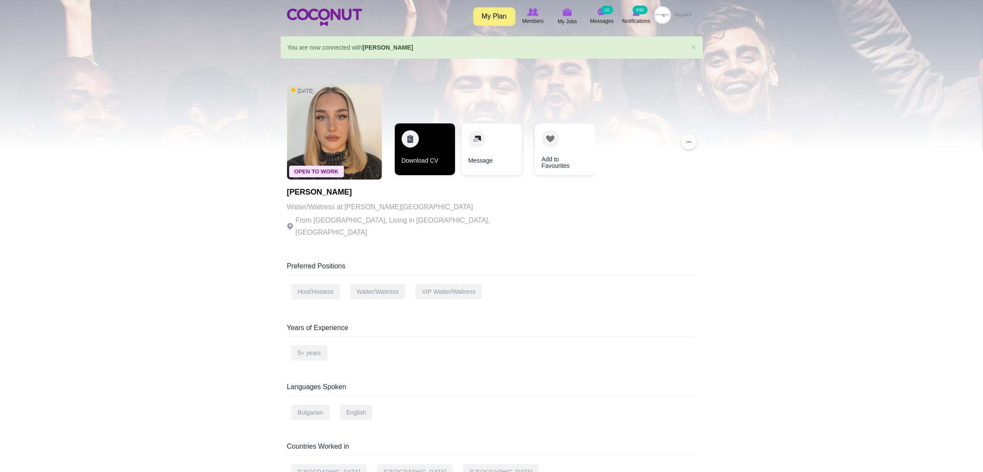
click at [434, 153] on link "Download CV" at bounding box center [425, 149] width 60 height 52
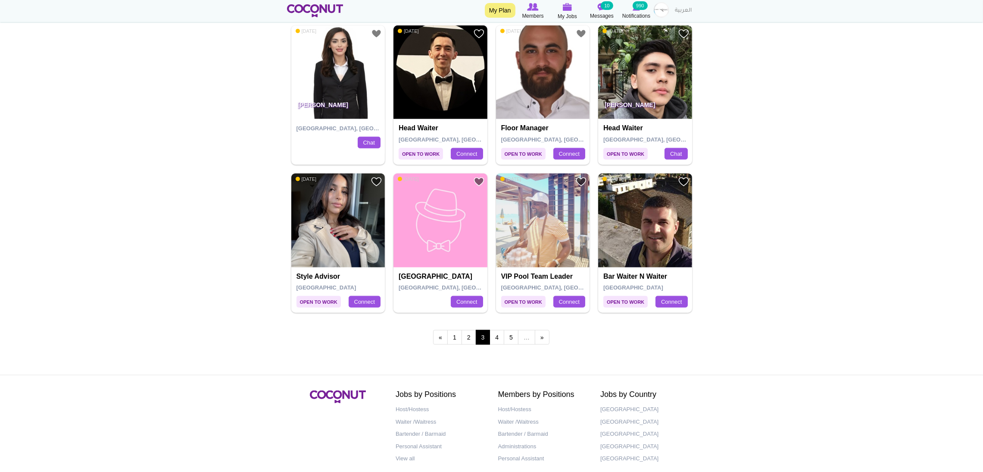
scroll to position [1487, 0]
